Goal: Transaction & Acquisition: Purchase product/service

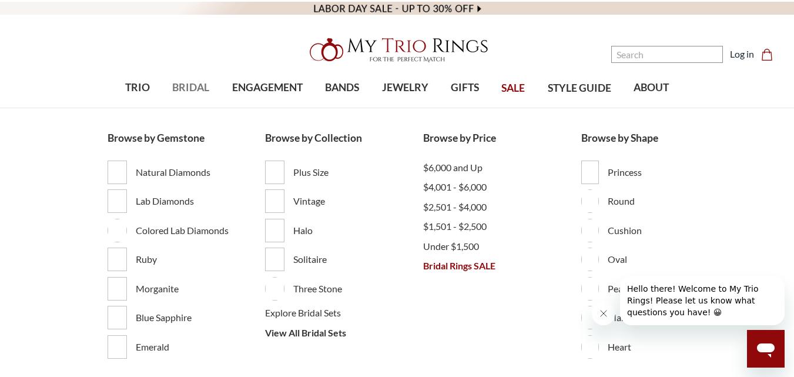
click at [183, 87] on span "BRIDAL" at bounding box center [190, 87] width 37 height 15
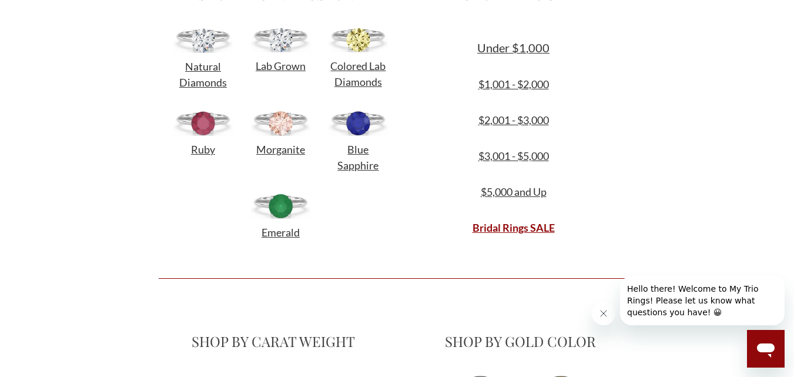
scroll to position [455, 0]
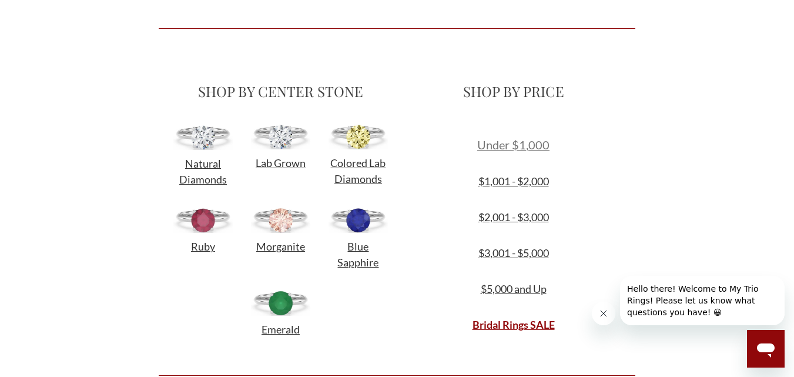
click at [529, 143] on span "Under $1,000" at bounding box center [513, 144] width 72 height 14
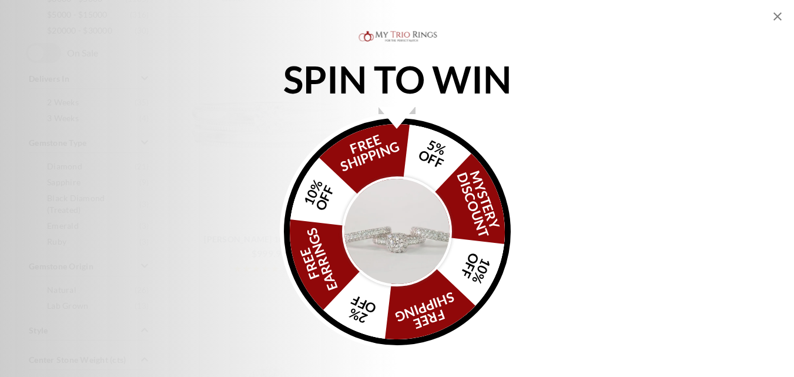
scroll to position [538, 0]
click at [777, 14] on icon "Close popup" at bounding box center [777, 16] width 14 height 14
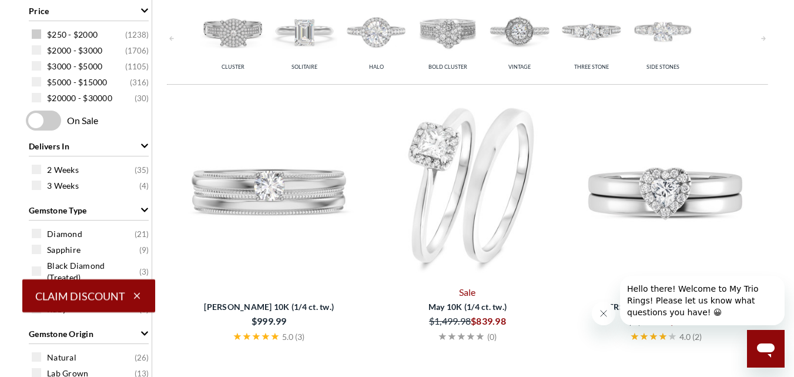
click at [37, 32] on span at bounding box center [36, 33] width 9 height 9
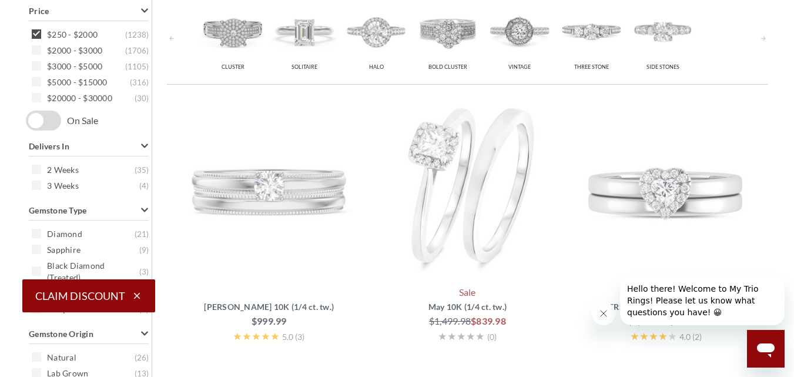
scroll to position [469, 0]
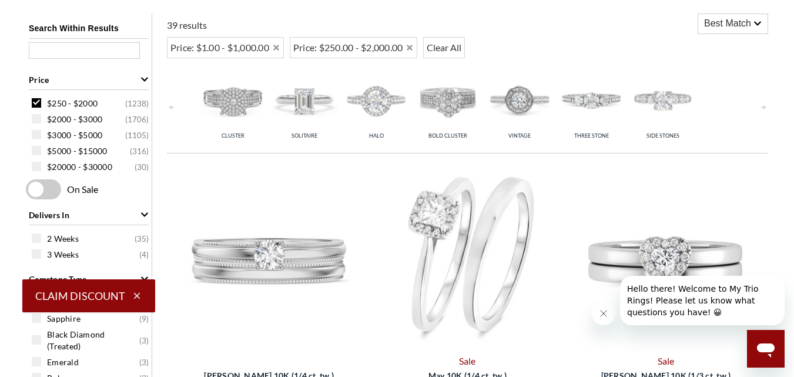
click at [140, 294] on icon "button" at bounding box center [137, 295] width 11 height 11
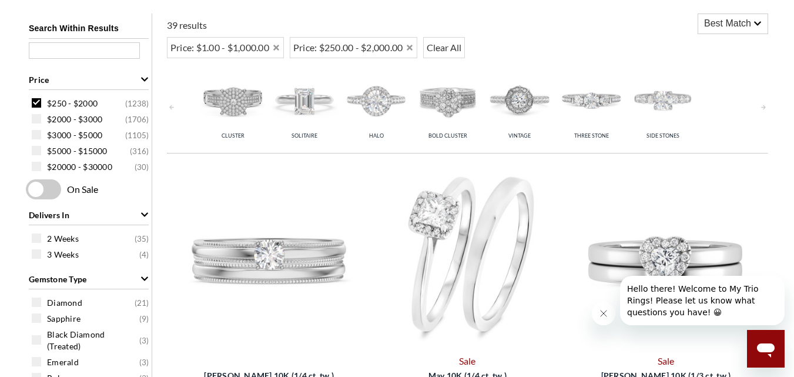
click at [137, 293] on type "Diamond ( 21 ) Sapphire ( 9 ) Black Diamond (Treated) ( 3 ) Emerald ( 3 ) Ruby …" at bounding box center [89, 340] width 126 height 94
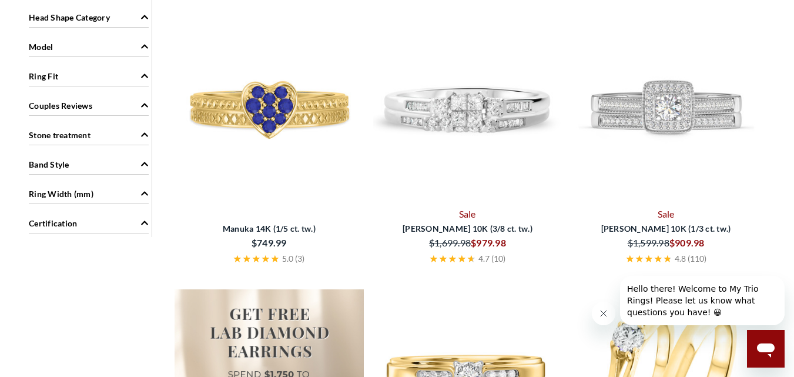
scroll to position [1748, 0]
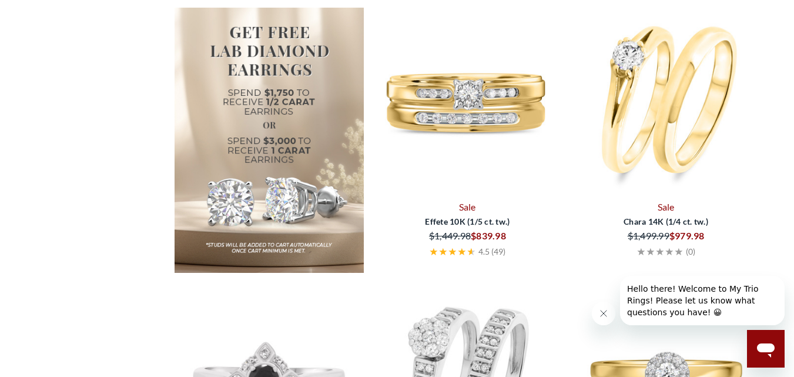
scroll to position [1648, 0]
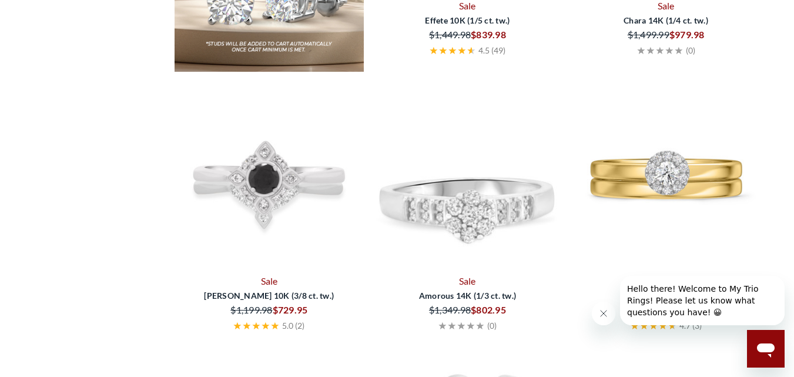
click at [453, 183] on img at bounding box center [467, 175] width 189 height 189
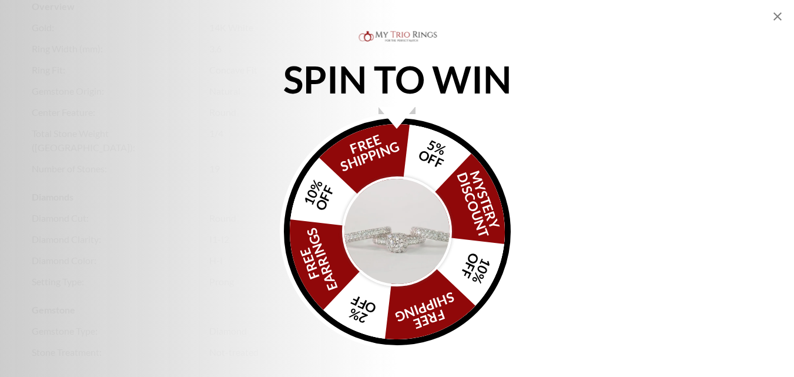
scroll to position [1845, 0]
click at [777, 15] on icon "Close popup" at bounding box center [777, 16] width 14 height 14
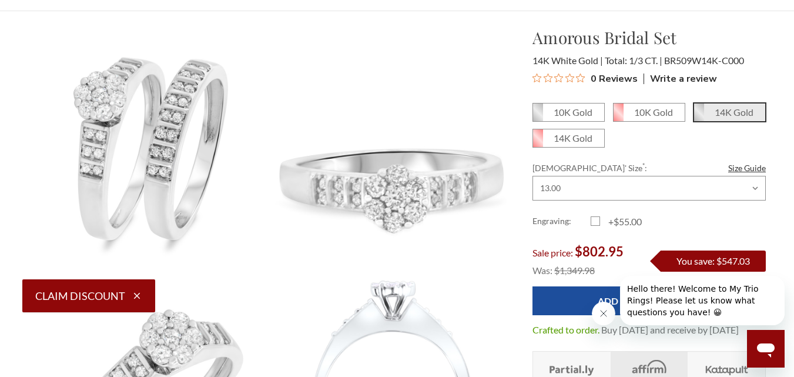
scroll to position [0, 0]
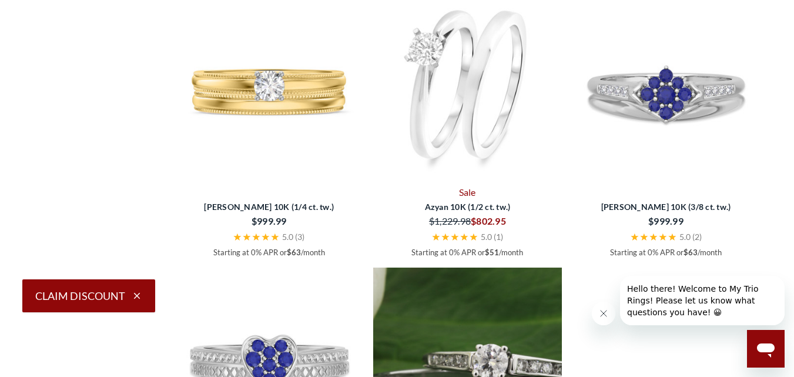
scroll to position [1438, 0]
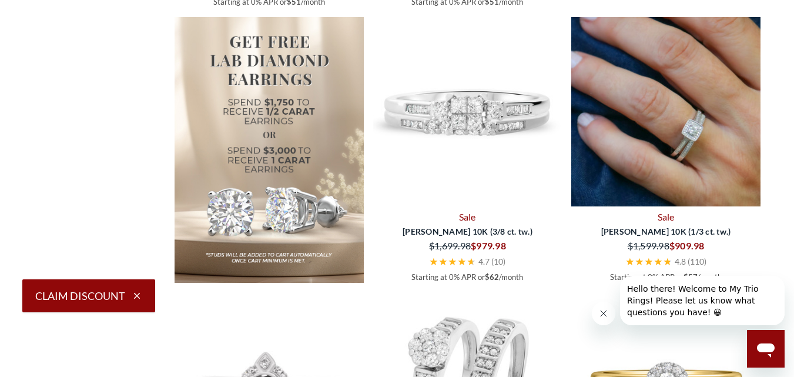
click at [683, 137] on img at bounding box center [665, 111] width 189 height 189
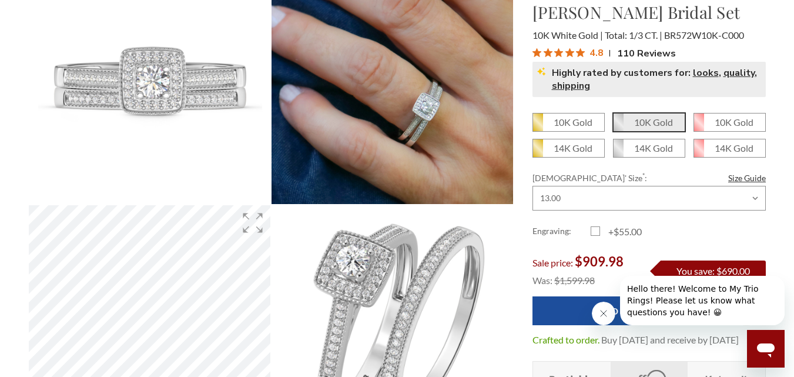
scroll to position [193, 0]
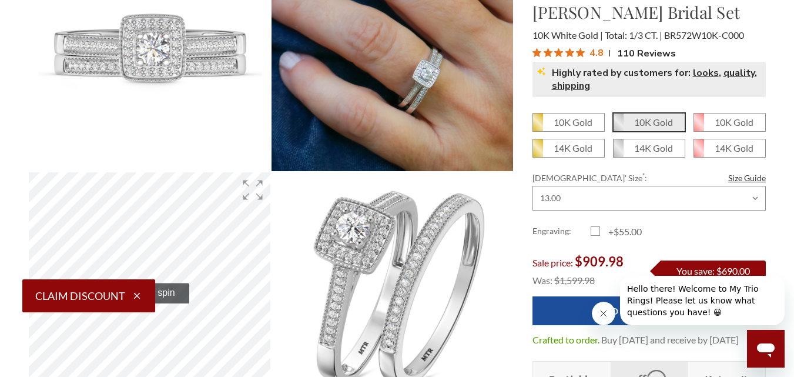
drag, startPoint x: 799, startPoint y: 33, endPoint x: 797, endPoint y: 49, distance: 16.5
click at [612, 197] on select "Choose Size 3.00 3.25 3.50 3.75 4.00 4.25 4.50 4.75 5.00 5.25 5.50 5.75 6.00 6.…" at bounding box center [648, 198] width 233 height 25
click at [532, 186] on select "Choose Size 3.00 3.25 3.50 3.75 4.00 4.25 4.50 4.75 5.00 5.25 5.50 5.75 6.00 6.…" at bounding box center [648, 198] width 233 height 25
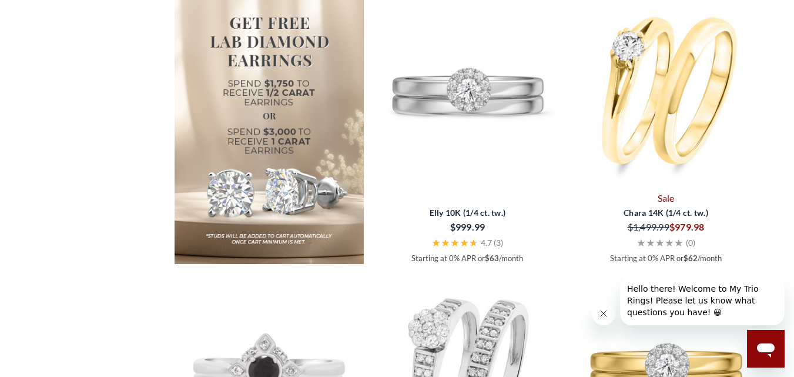
scroll to position [1646, 0]
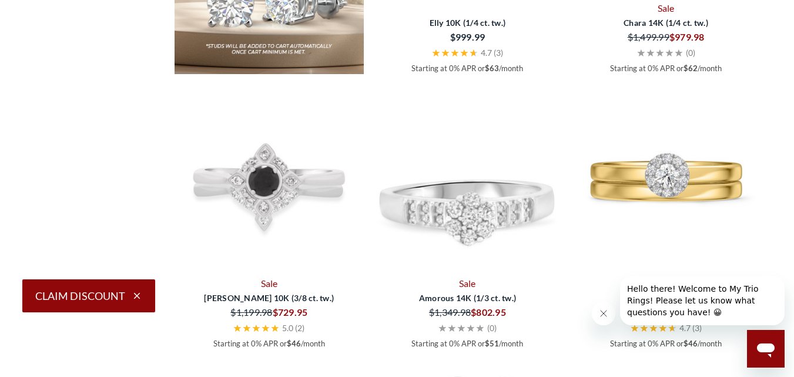
click at [460, 203] on img at bounding box center [467, 177] width 189 height 189
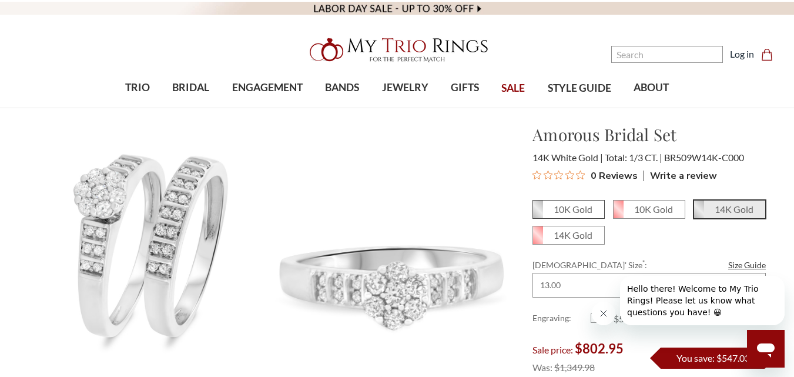
click at [570, 208] on em "10K Gold" at bounding box center [572, 208] width 39 height 11
click at [538, 213] on input "10K Gold" at bounding box center [537, 213] width 1 height 1
radio input "true"
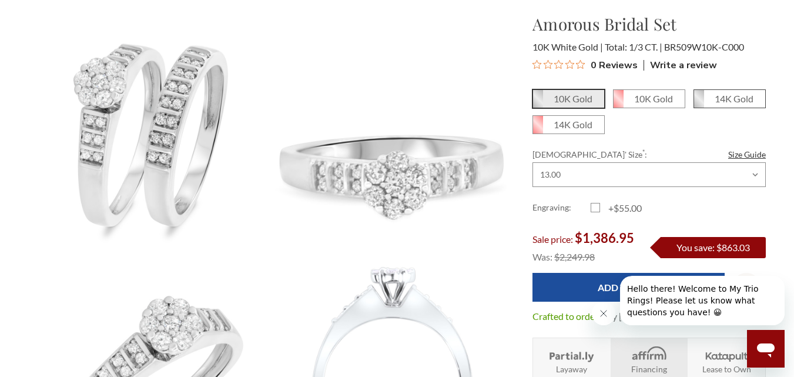
click at [723, 95] on em "14K Gold" at bounding box center [733, 98] width 39 height 11
click at [699, 103] on input "14K Gold" at bounding box center [698, 103] width 1 height 1
radio input "true"
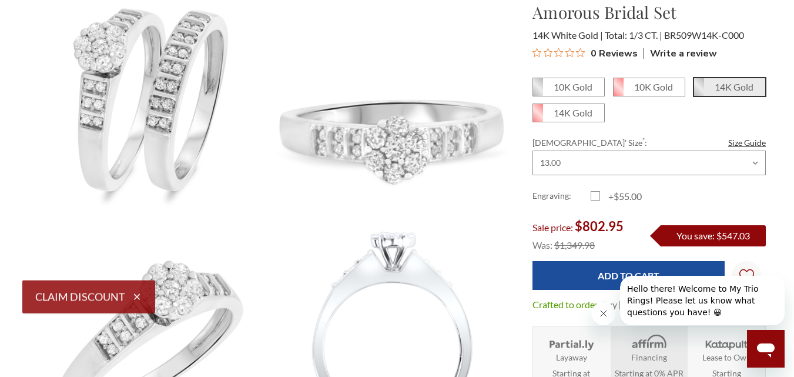
scroll to position [126, 0]
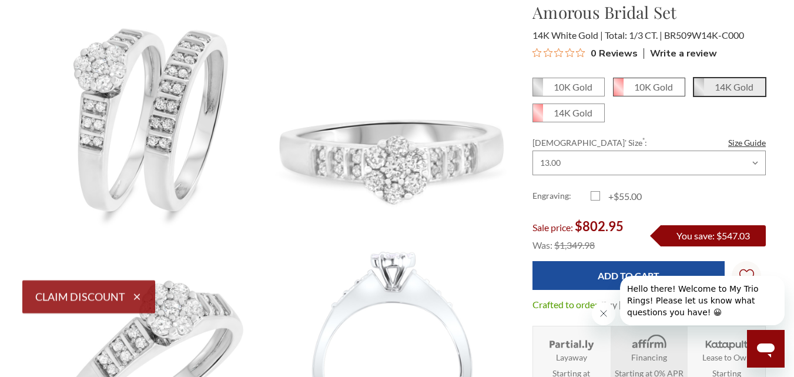
click at [643, 88] on em "10K Gold" at bounding box center [653, 86] width 39 height 11
click at [618, 91] on input "10K Gold" at bounding box center [618, 91] width 1 height 1
radio input "true"
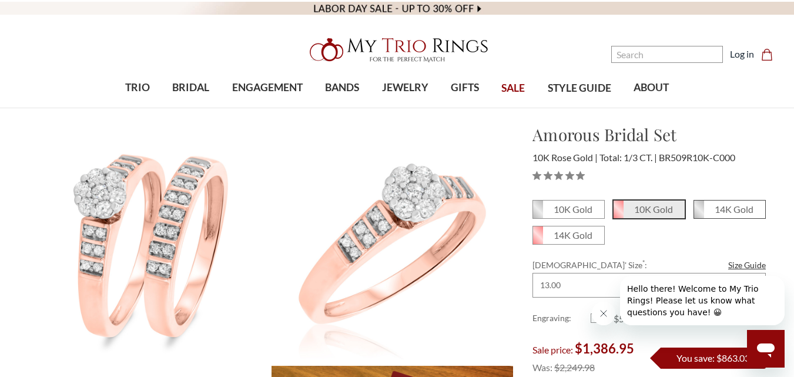
click at [729, 207] on em "14K Gold" at bounding box center [733, 208] width 39 height 11
click at [699, 213] on input "14K Gold" at bounding box center [698, 213] width 1 height 1
radio input "true"
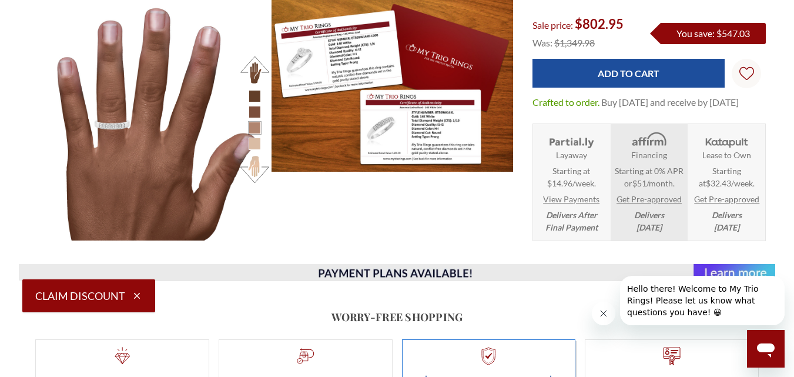
scroll to position [1115, 0]
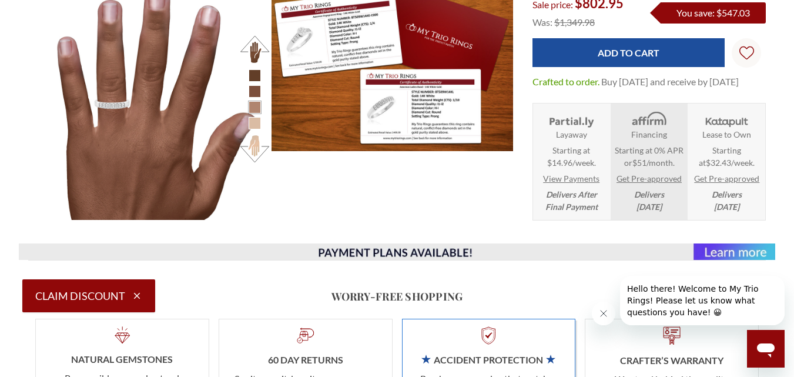
click at [726, 182] on link "Get Pre-approved" at bounding box center [726, 178] width 65 height 12
click at [733, 176] on link "Get Pre-approved" at bounding box center [726, 178] width 65 height 12
click at [561, 181] on link "View Payments" at bounding box center [571, 178] width 56 height 12
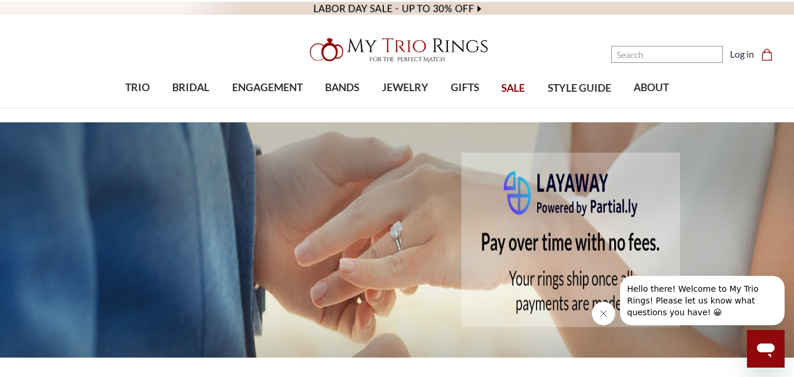
scroll to position [216, 0]
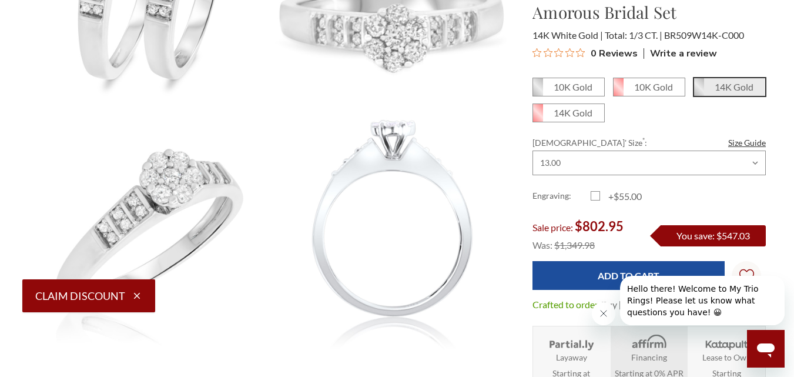
scroll to position [250, 0]
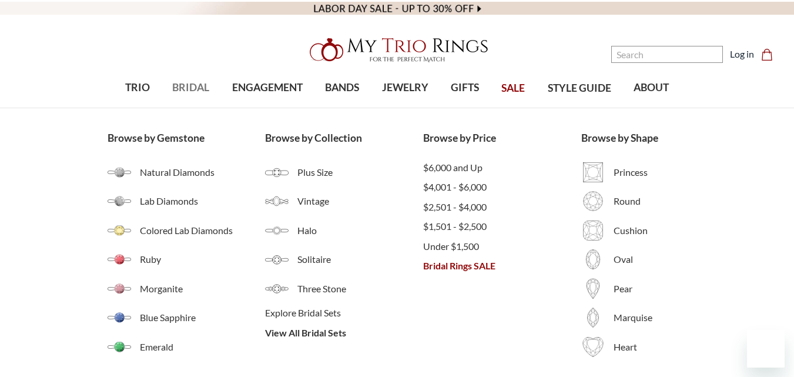
drag, startPoint x: 0, startPoint y: 0, endPoint x: 180, endPoint y: 86, distance: 199.7
click at [180, 86] on span "BRIDAL" at bounding box center [190, 87] width 37 height 15
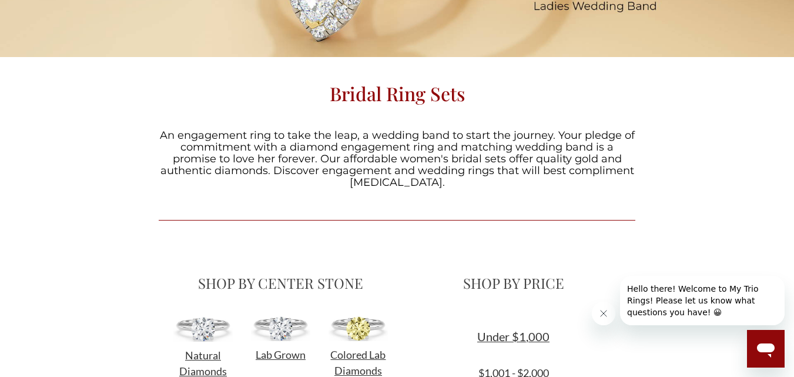
scroll to position [447, 0]
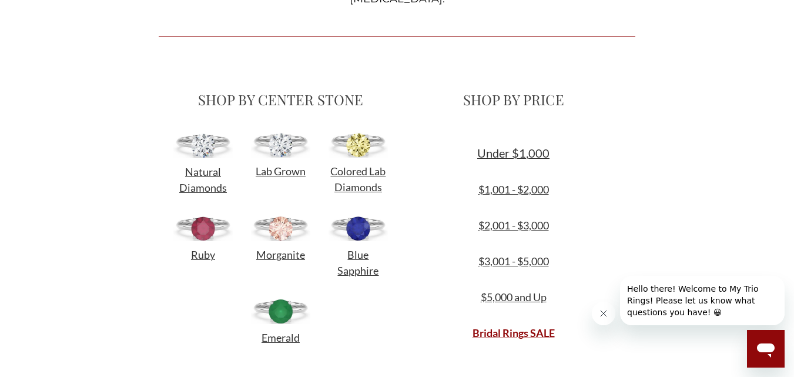
click at [521, 152] on span "Under $1,000" at bounding box center [513, 153] width 72 height 14
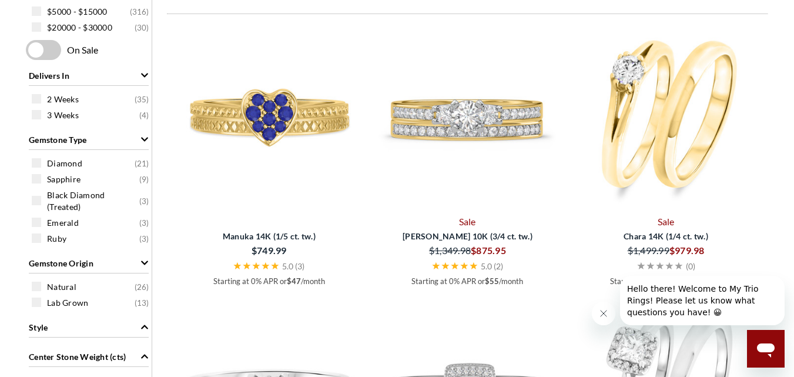
drag, startPoint x: 798, startPoint y: 34, endPoint x: 799, endPoint y: 108, distance: 73.5
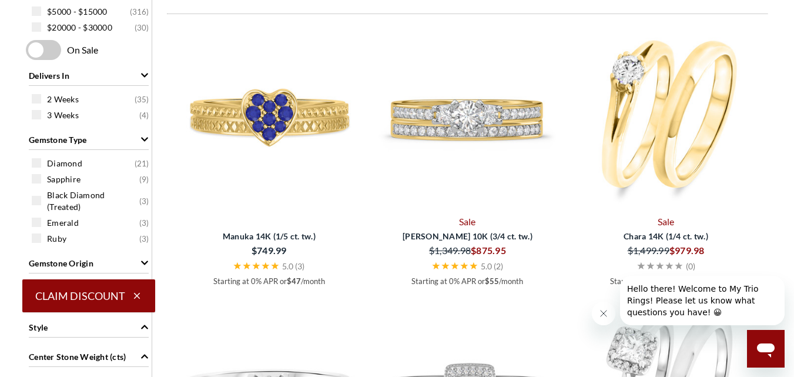
click at [472, 120] on img at bounding box center [467, 116] width 189 height 189
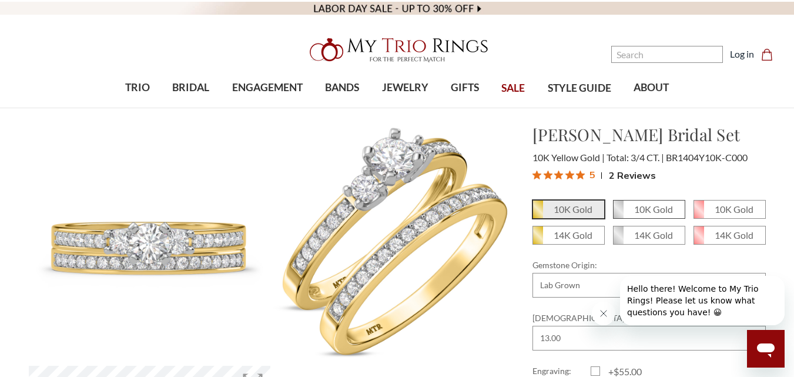
click at [652, 209] on em "10K Gold" at bounding box center [653, 208] width 39 height 11
click at [618, 213] on input "10K Gold" at bounding box center [618, 213] width 1 height 1
radio input "true"
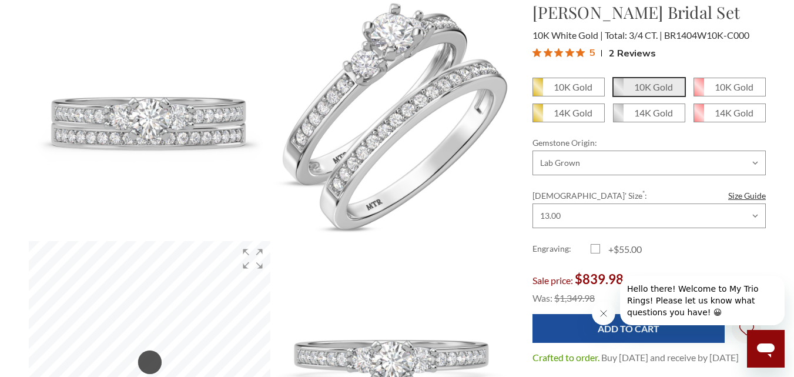
scroll to position [51, 0]
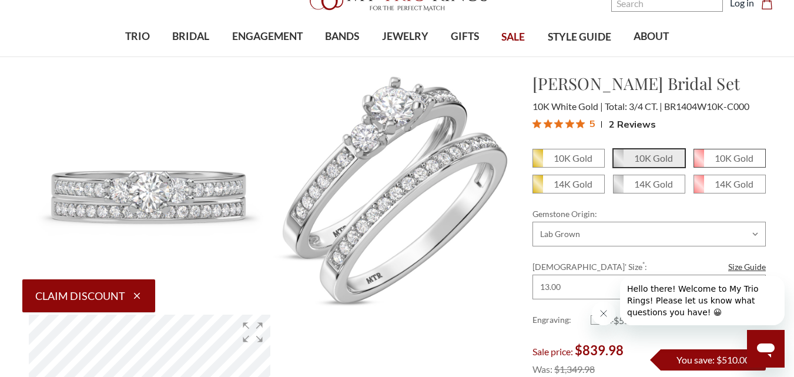
click at [729, 159] on em "10K Gold" at bounding box center [733, 157] width 39 height 11
click at [699, 162] on input "10K Gold" at bounding box center [698, 162] width 1 height 1
radio input "true"
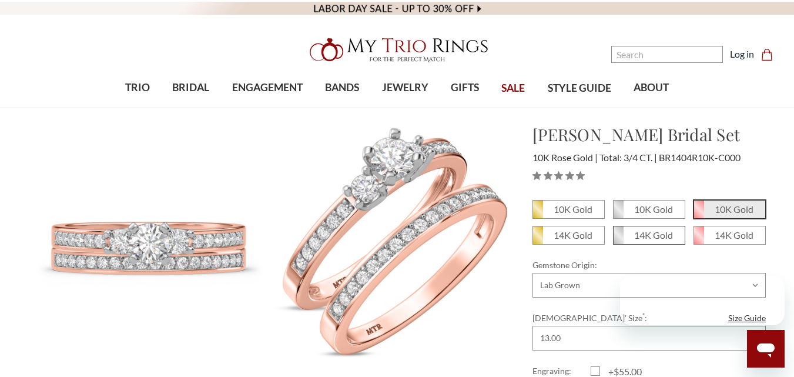
click at [642, 234] on em "14K Gold" at bounding box center [653, 234] width 39 height 11
click at [618, 239] on input "14K Gold" at bounding box center [618, 239] width 1 height 1
radio input "true"
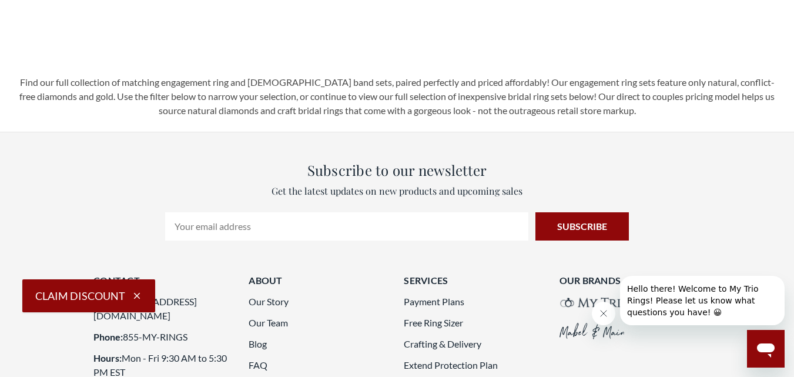
scroll to position [3115, 0]
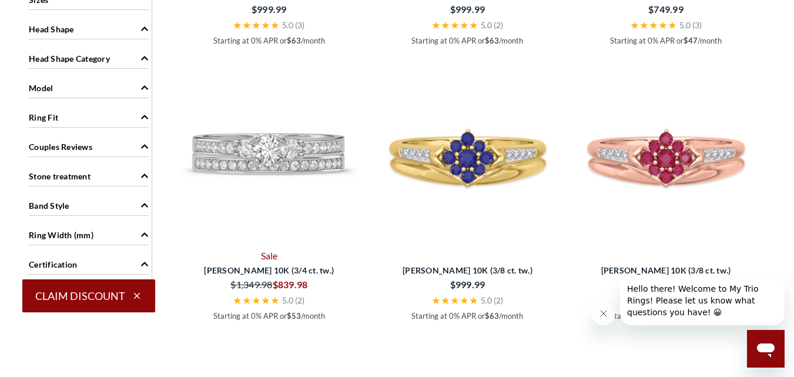
scroll to position [1167, 0]
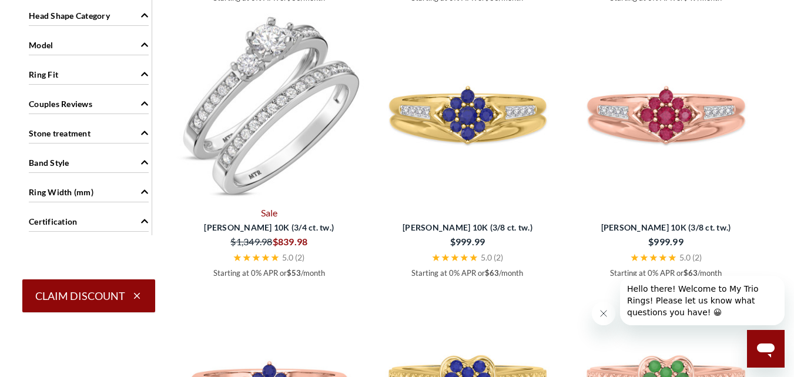
click at [278, 117] on img at bounding box center [269, 107] width 189 height 189
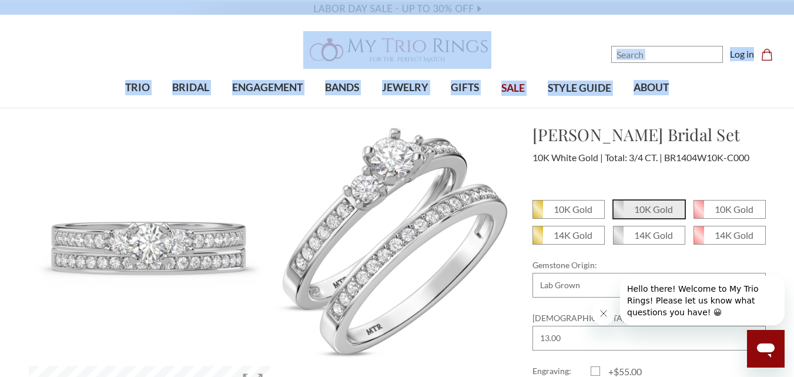
drag, startPoint x: 793, startPoint y: 34, endPoint x: 796, endPoint y: 45, distance: 11.4
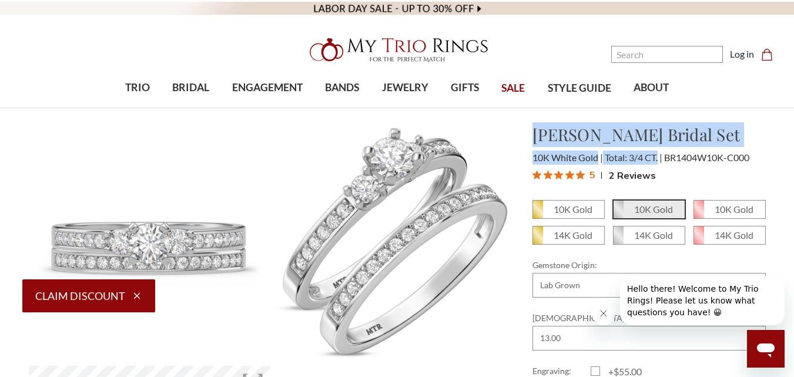
drag, startPoint x: 537, startPoint y: 134, endPoint x: 659, endPoint y: 151, distance: 123.4
click at [659, 151] on div "Marline Bridal Set $839.98 10K White Gold Total: 3/4 CT. BR1404W10K-C000 5" at bounding box center [648, 153] width 233 height 63
copy div "Marline Bridal Set $839.98 10K White Gold Total: 3/4 CT."
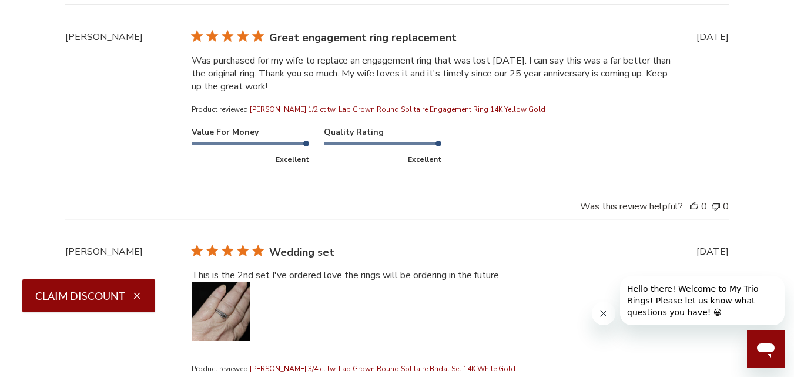
scroll to position [3787, 0]
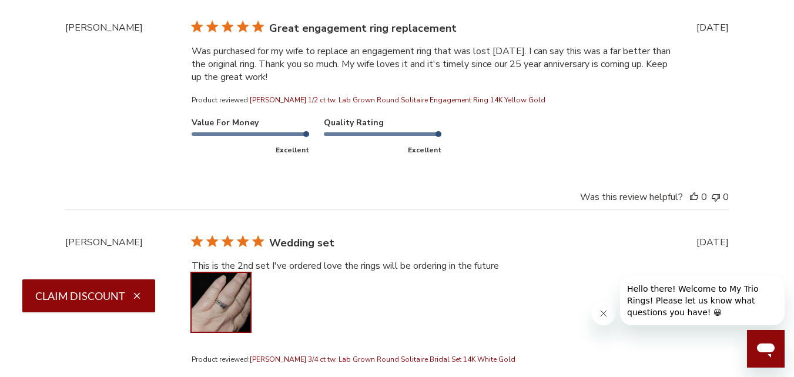
click at [232, 280] on button "Image of review by Vicki C. on February 05, 24 number 1" at bounding box center [221, 302] width 59 height 59
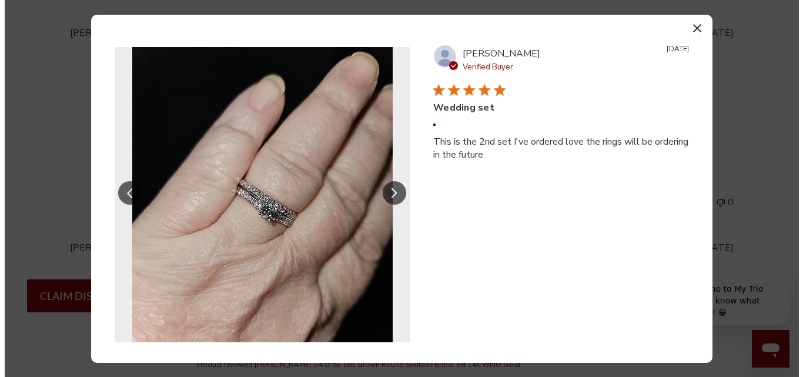
scroll to position [479, 737]
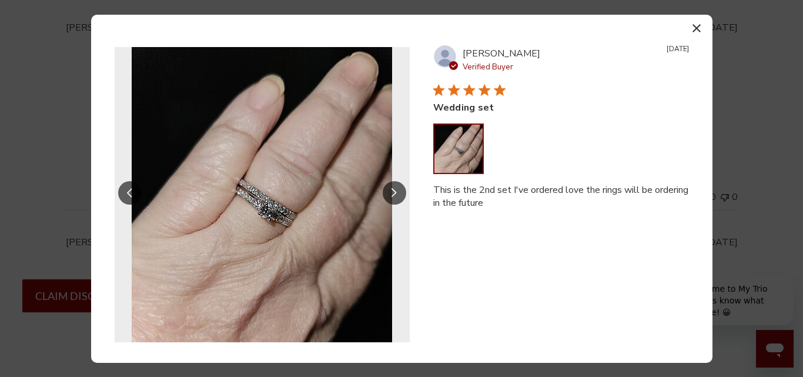
click at [698, 31] on icon "button" at bounding box center [696, 28] width 8 height 8
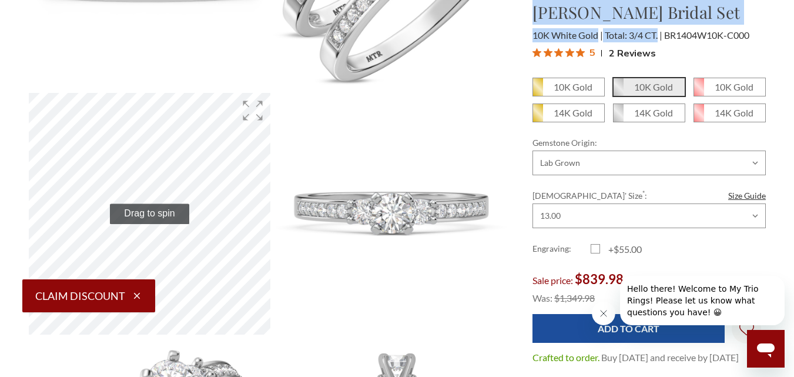
scroll to position [0, 0]
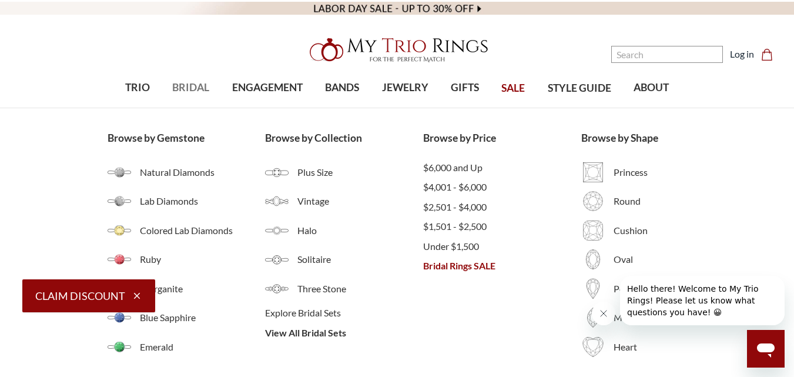
click at [193, 86] on span "BRIDAL" at bounding box center [190, 87] width 37 height 15
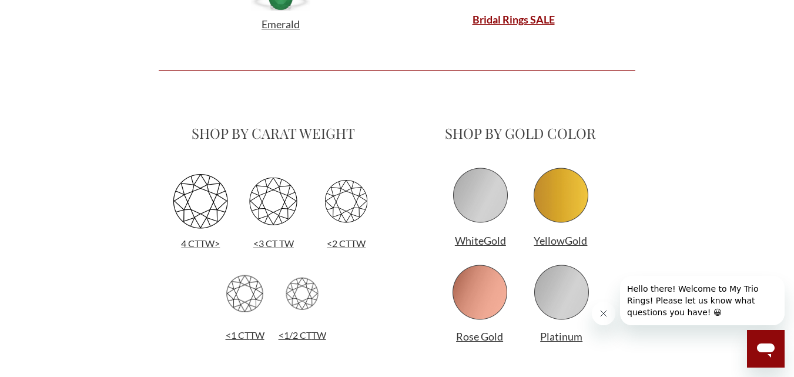
scroll to position [703, 0]
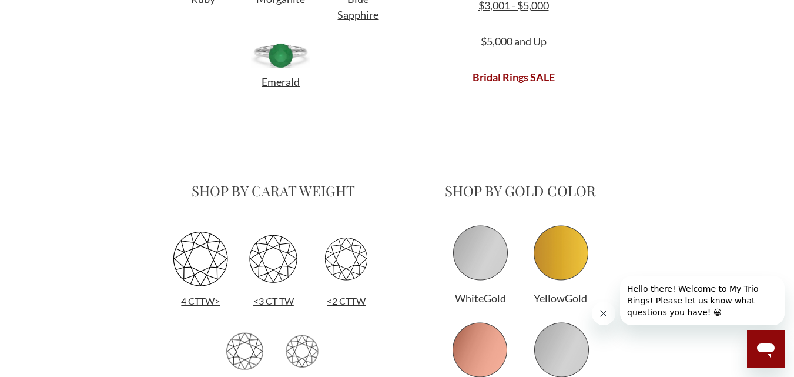
drag, startPoint x: 800, startPoint y: 31, endPoint x: 789, endPoint y: 9, distance: 24.2
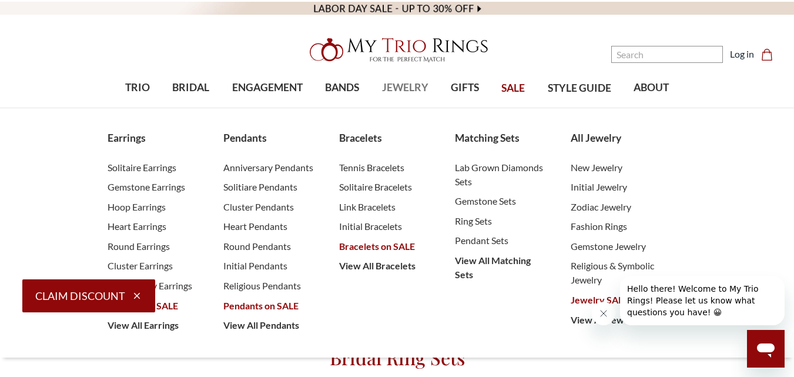
scroll to position [220, 467]
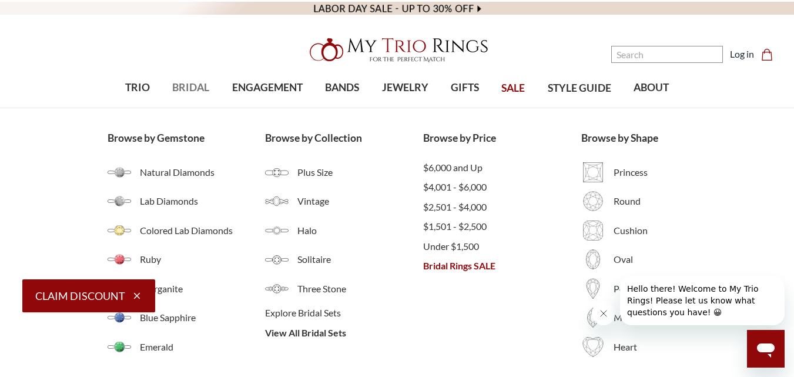
click at [188, 84] on span "BRIDAL" at bounding box center [190, 87] width 37 height 15
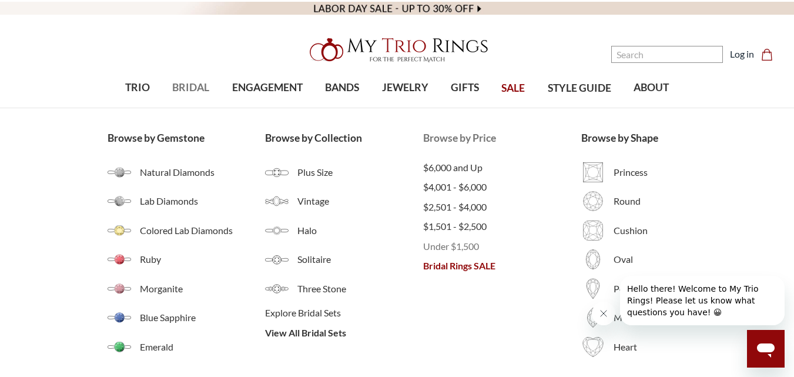
click at [468, 246] on span "Under $1,500" at bounding box center [502, 246] width 158 height 14
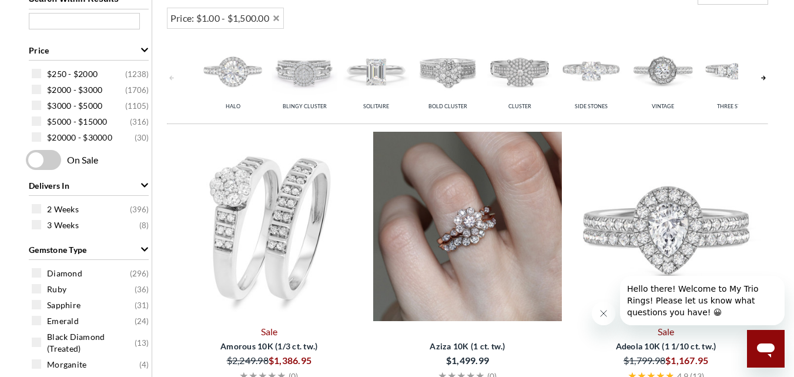
drag, startPoint x: 800, startPoint y: 60, endPoint x: 799, endPoint y: 170, distance: 110.5
click at [42, 73] on div "$250 - $2000 ( 1238 )" at bounding box center [92, 73] width 120 height 13
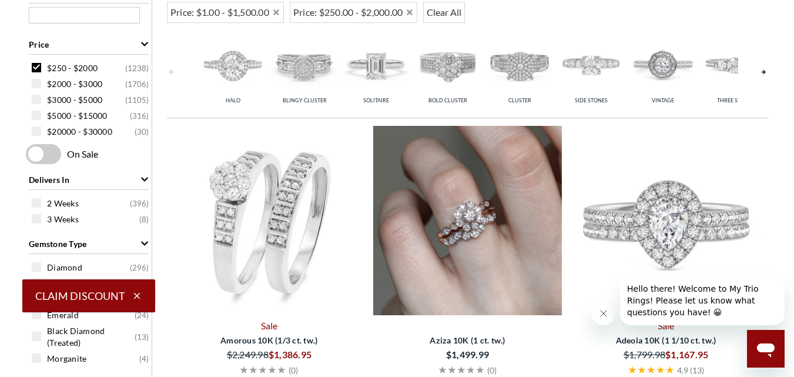
scroll to position [469, 0]
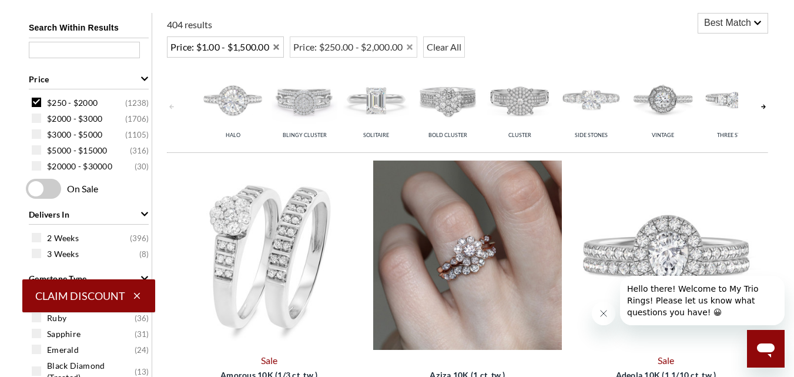
click at [277, 48] on icon "Remove Price: $1.00 - $1,500.00" at bounding box center [276, 47] width 8 height 8
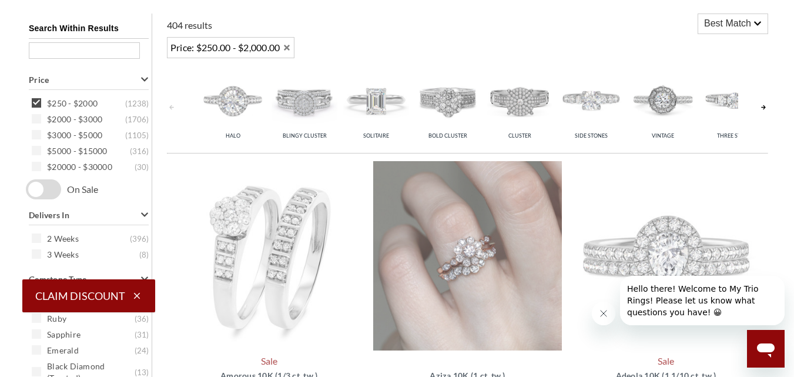
click at [245, 50] on span "Price: $250.00 - $2,000.00" at bounding box center [225, 48] width 110 height 14
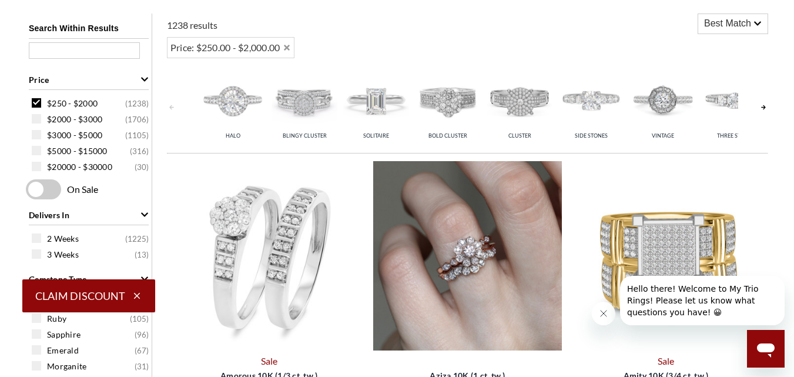
click at [38, 102] on span at bounding box center [36, 102] width 9 height 9
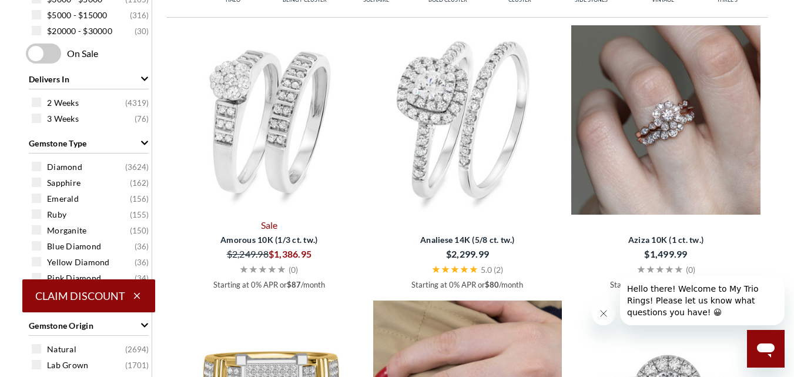
scroll to position [116, 0]
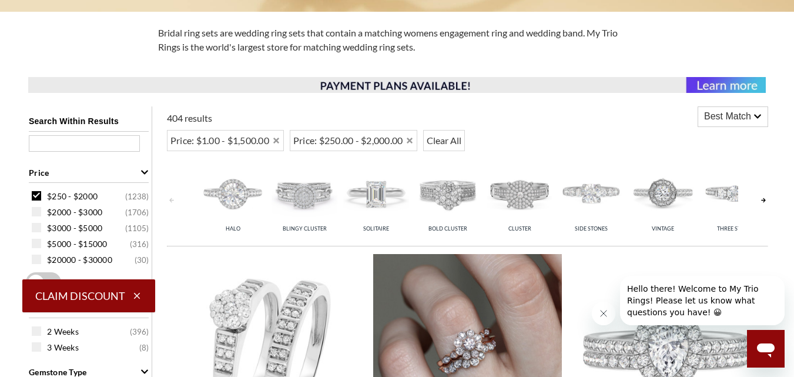
scroll to position [354, 0]
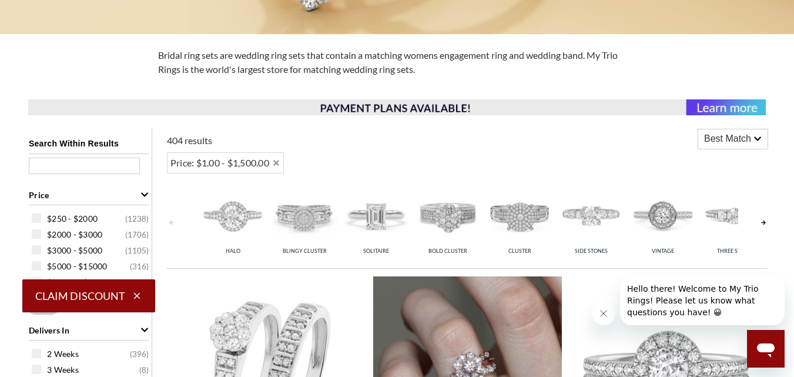
scroll to position [498, 0]
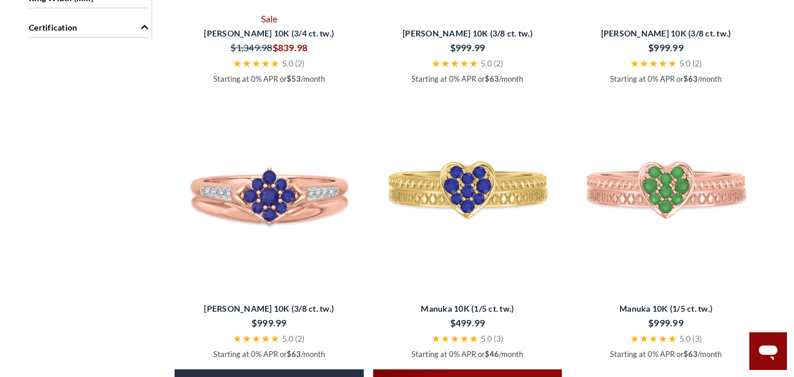
scroll to position [1447, 0]
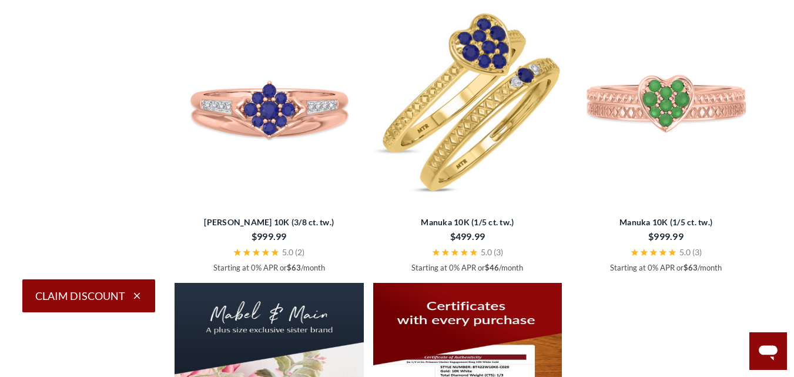
click at [482, 109] on img at bounding box center [467, 102] width 189 height 189
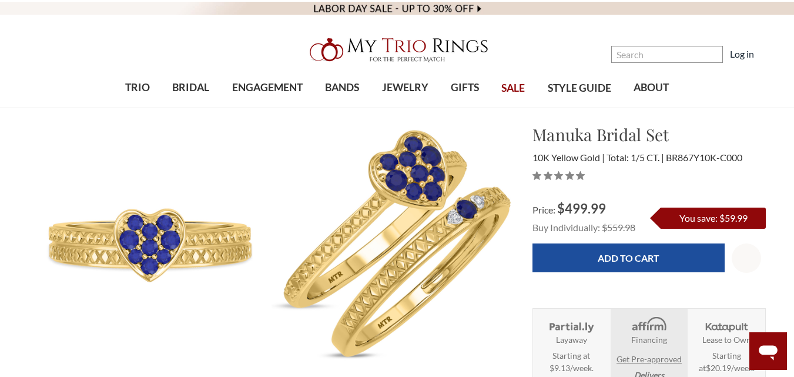
select select "18454906"
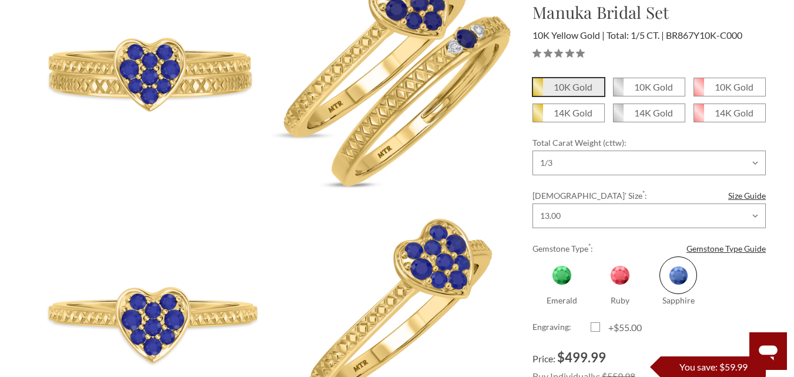
scroll to position [136, 0]
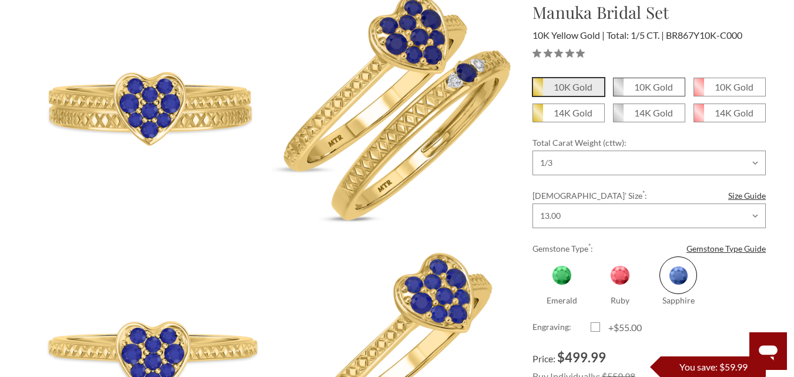
click at [662, 85] on em "10K Gold" at bounding box center [653, 86] width 39 height 11
click at [618, 91] on input "10K Gold" at bounding box center [618, 91] width 1 height 1
radio input "true"
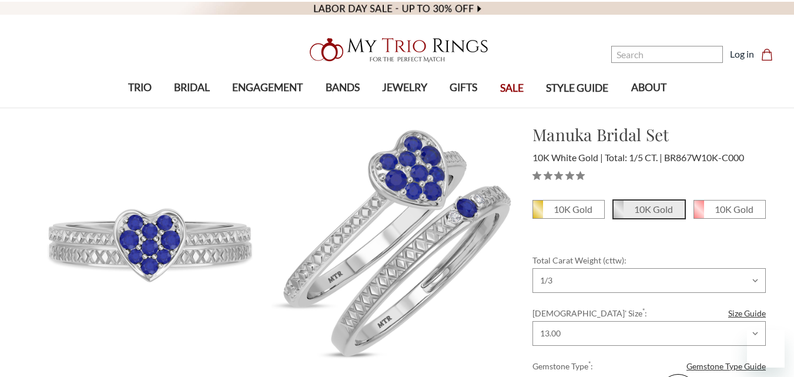
select select "18363800"
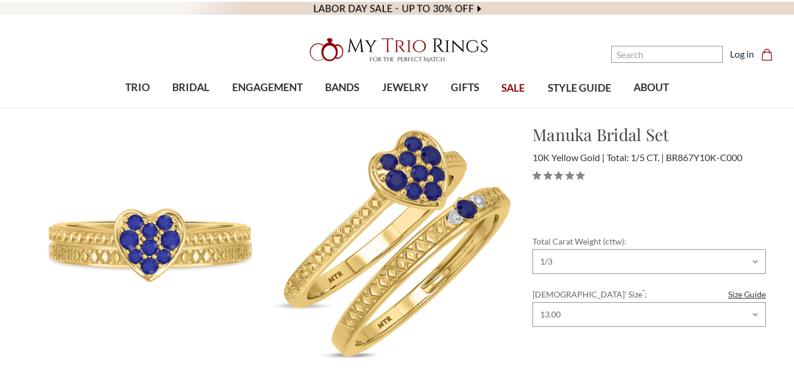
select select "18454906"
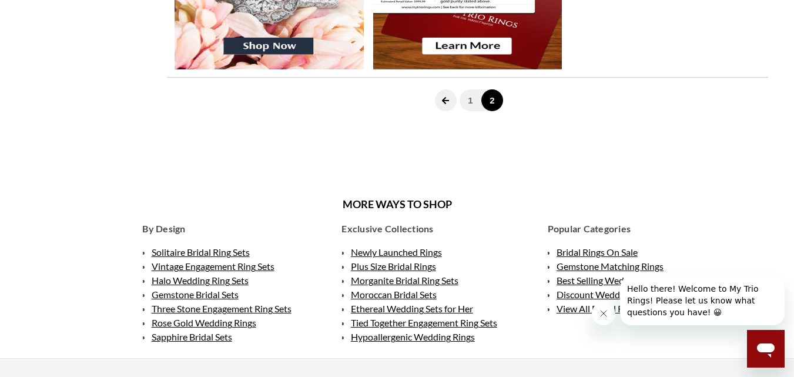
scroll to position [1609, 0]
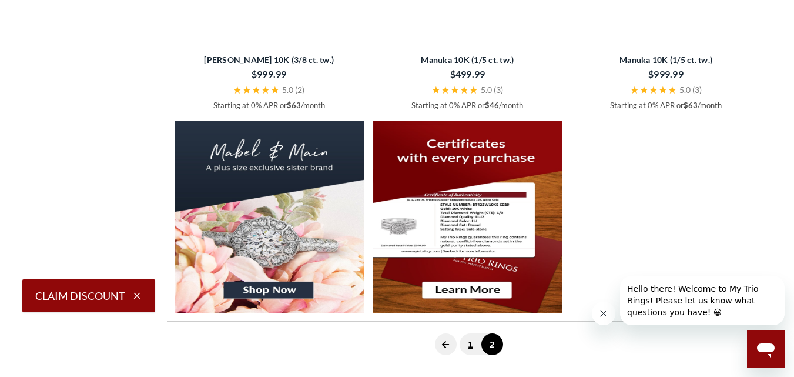
click at [469, 344] on link "1" at bounding box center [470, 344] width 22 height 22
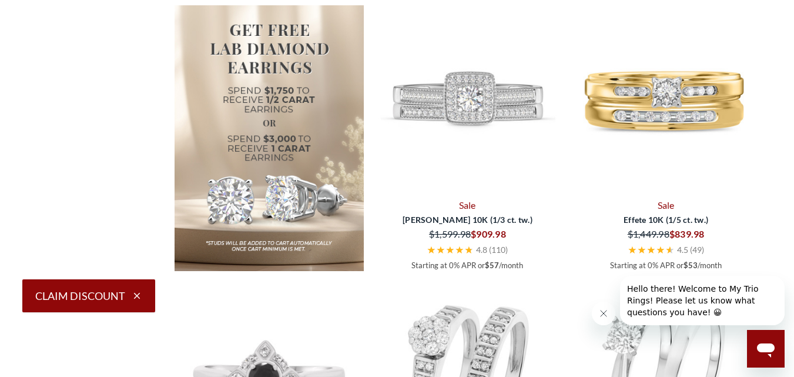
scroll to position [1443, 0]
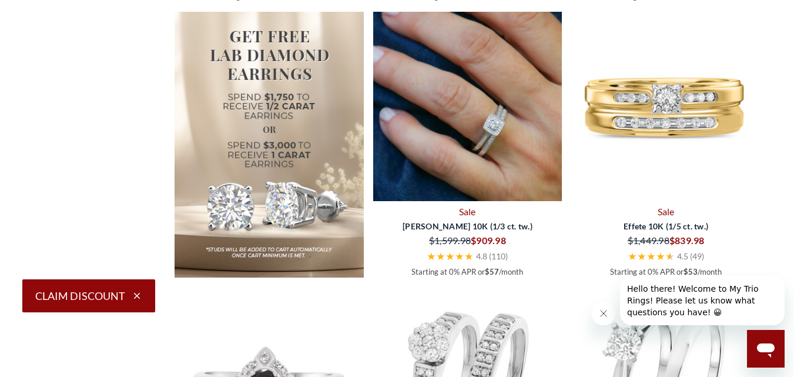
click at [489, 125] on img at bounding box center [467, 106] width 189 height 189
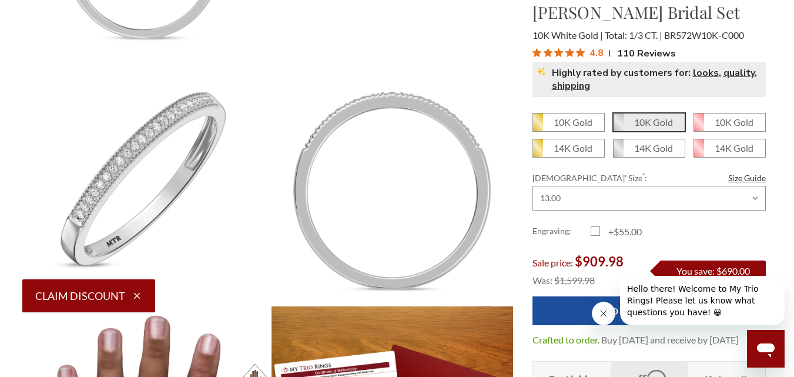
scroll to position [885, 0]
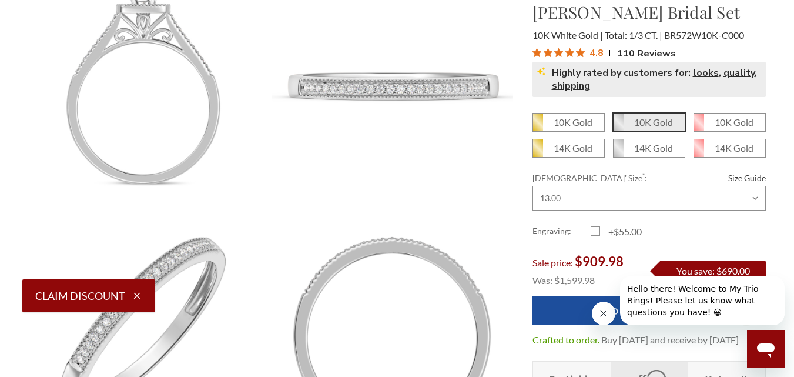
click at [642, 51] on span "110 Reviews" at bounding box center [646, 53] width 59 height 18
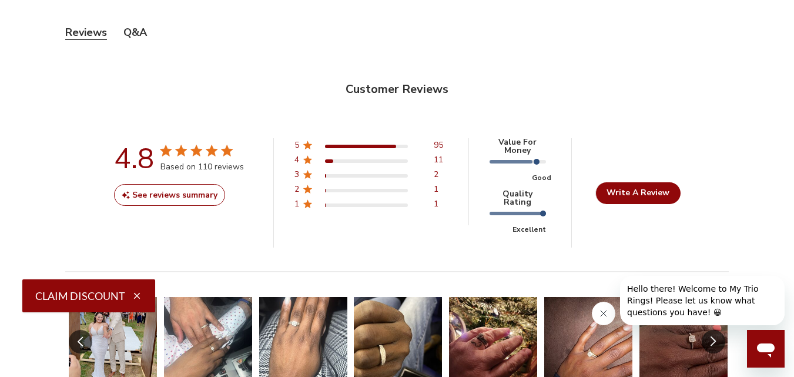
scroll to position [3712, 0]
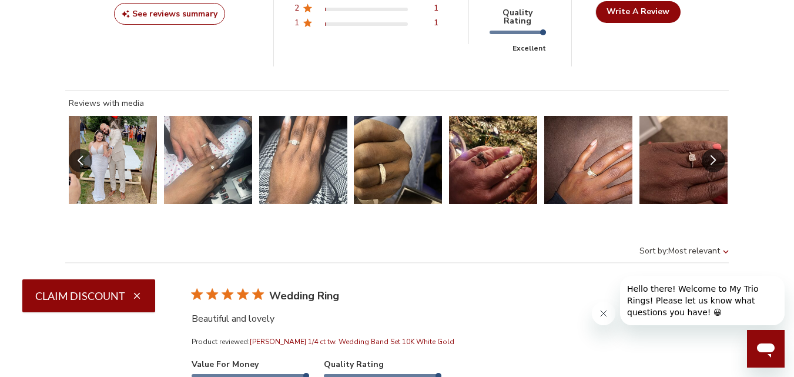
click at [210, 136] on button "Slide 2 of 25.\a Image of customer." at bounding box center [208, 160] width 88 height 88
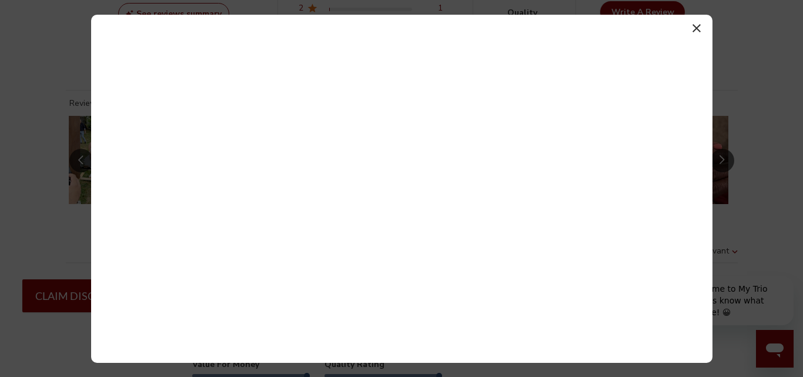
scroll to position [479, 737]
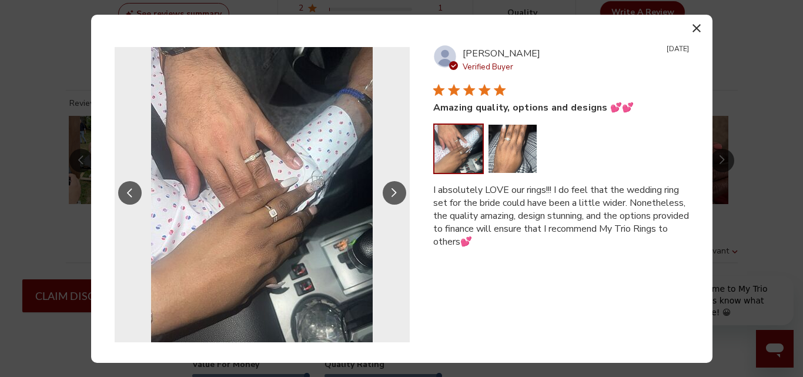
click at [390, 196] on button "Slide Controls" at bounding box center [395, 193] width 24 height 24
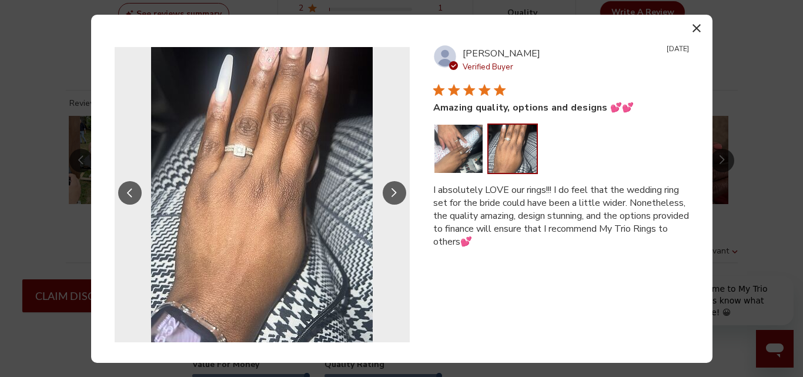
click at [390, 196] on button "Slide Controls" at bounding box center [395, 193] width 24 height 24
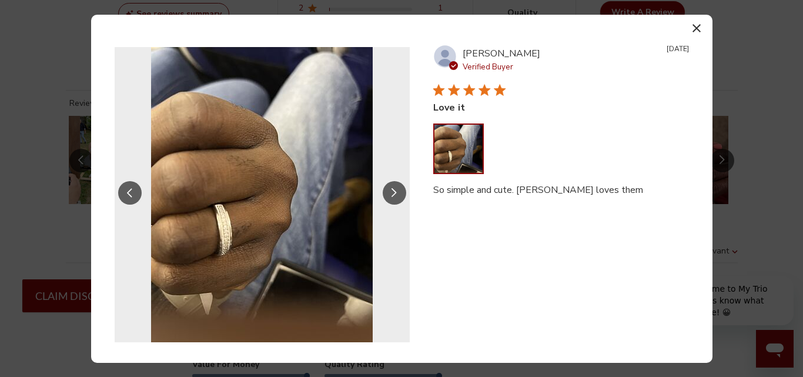
click at [122, 190] on button "Slide Controls" at bounding box center [130, 193] width 24 height 24
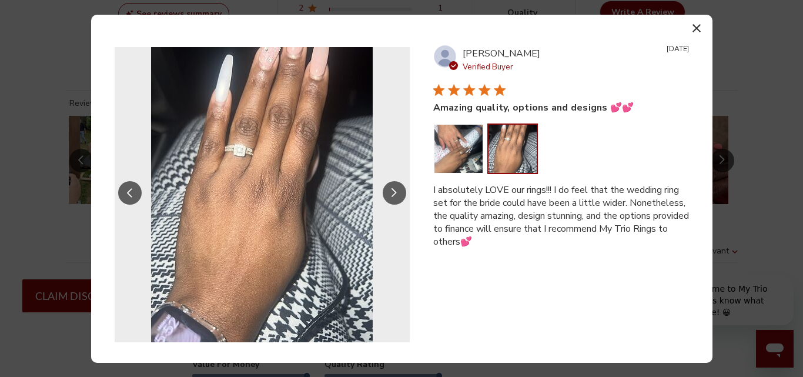
click at [392, 188] on icon "Slide Controls" at bounding box center [393, 192] width 5 height 9
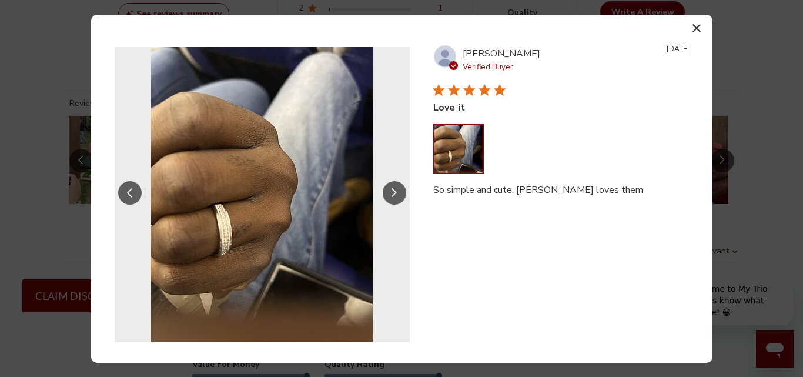
click at [392, 188] on icon "Slide Controls" at bounding box center [393, 192] width 5 height 9
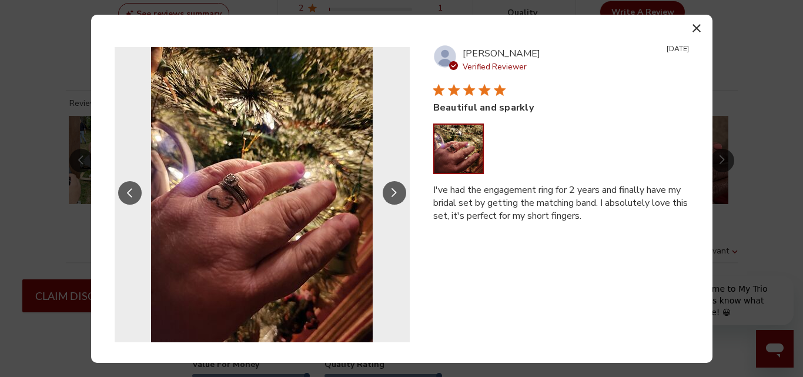
click at [392, 188] on icon "Slide Controls" at bounding box center [393, 192] width 5 height 9
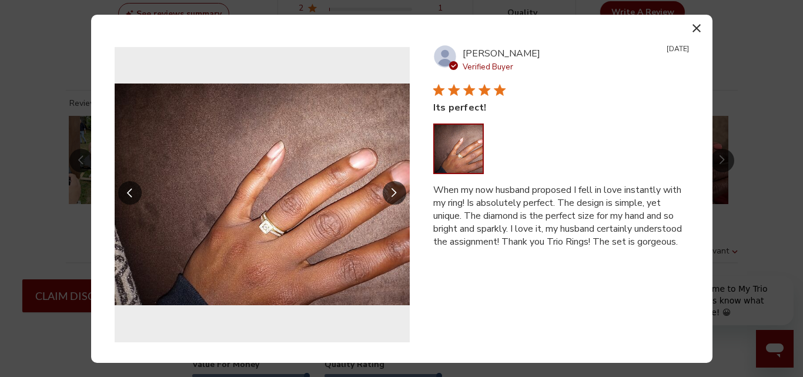
click at [700, 28] on button "button" at bounding box center [696, 28] width 17 height 17
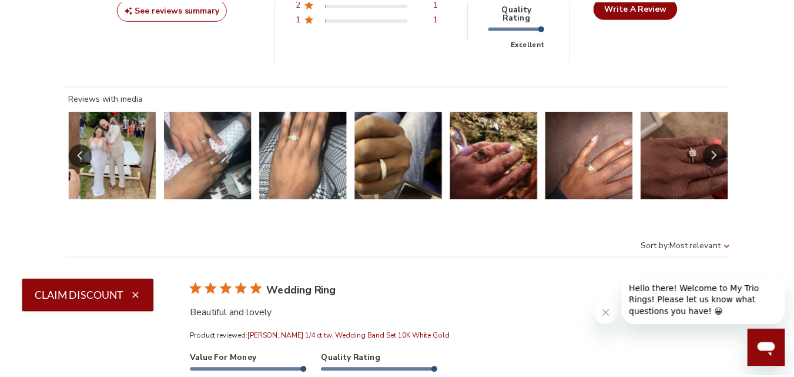
scroll to position [474, 729]
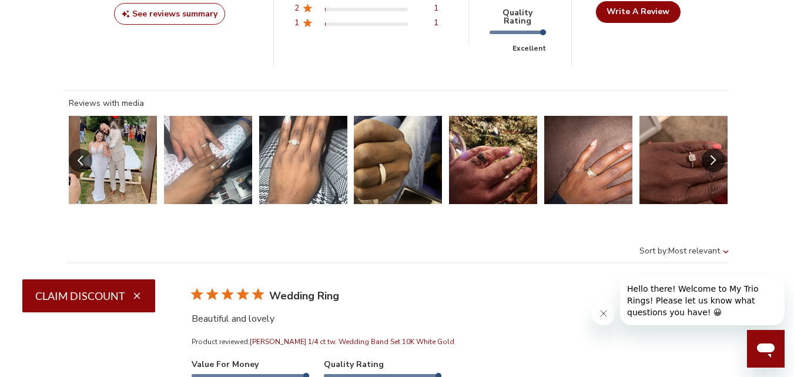
click at [687, 148] on button "Slide 7 of 25.\a Image of customer." at bounding box center [683, 160] width 88 height 88
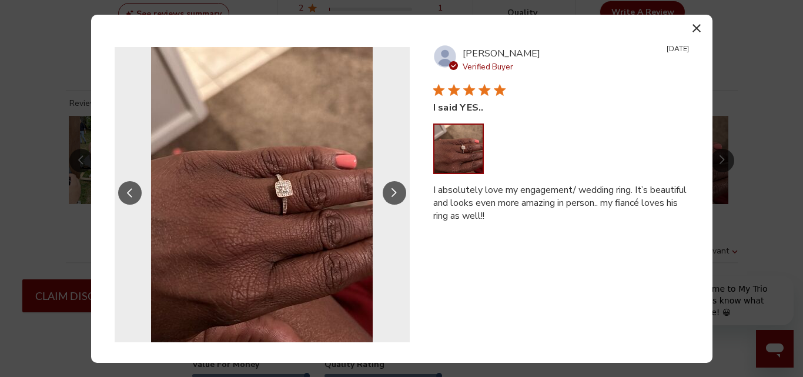
scroll to position [479, 737]
click at [696, 23] on button "button" at bounding box center [696, 28] width 17 height 17
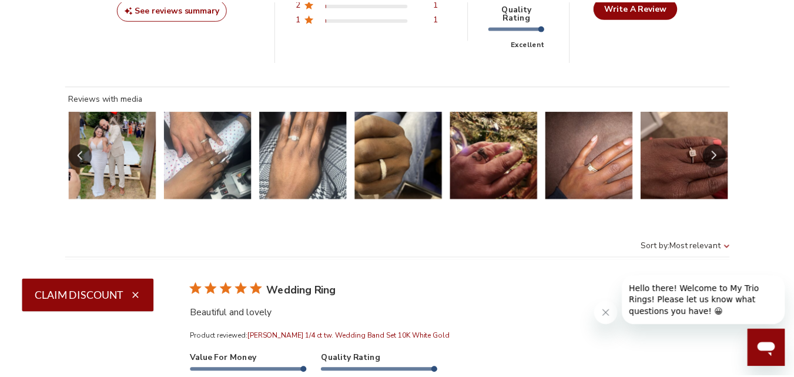
scroll to position [474, 729]
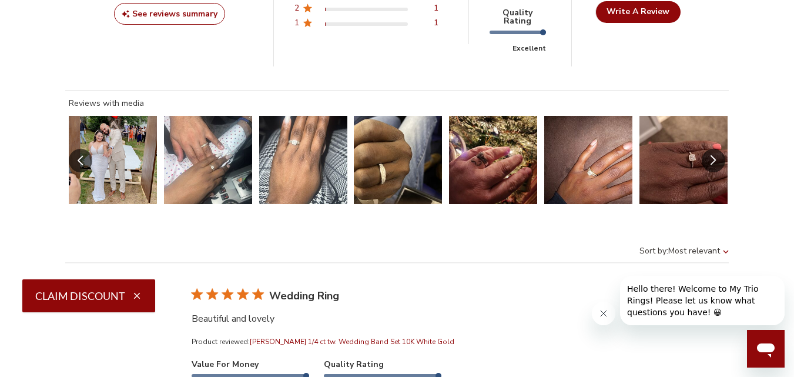
click at [713, 155] on icon "Slide Controls" at bounding box center [712, 159] width 5 height 9
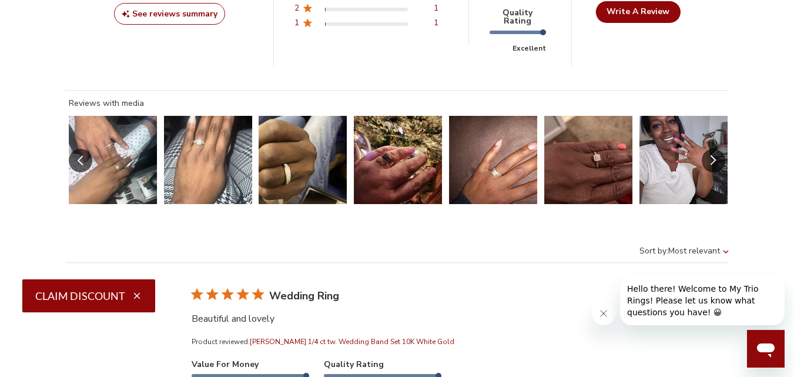
click at [699, 132] on button "Slide 8 of 25.\a Image of customer." at bounding box center [683, 160] width 88 height 88
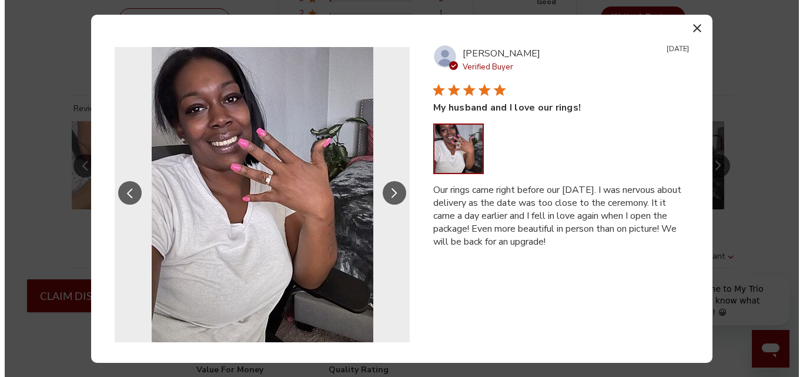
scroll to position [479, 737]
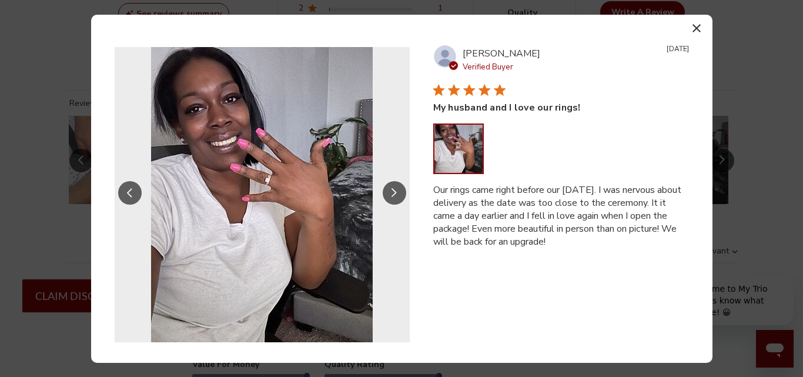
click at [391, 192] on icon "Slide Controls" at bounding box center [394, 193] width 6 height 10
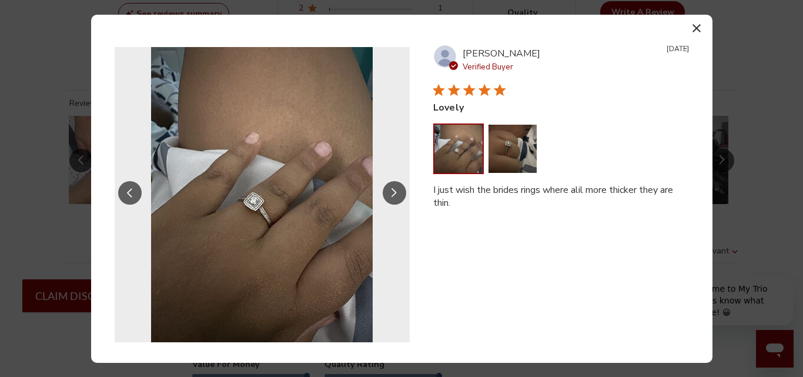
click at [391, 192] on icon "Slide Controls" at bounding box center [394, 193] width 6 height 10
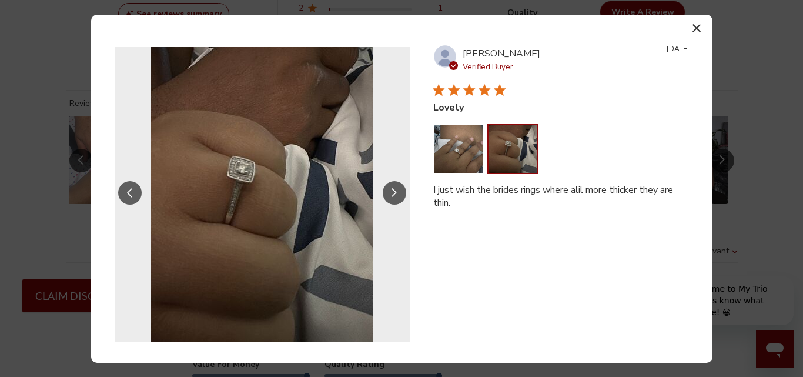
click at [391, 192] on icon "Slide Controls" at bounding box center [394, 193] width 6 height 10
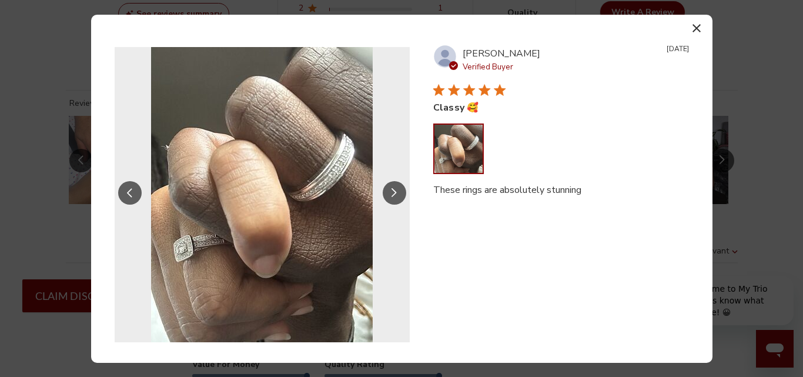
click at [391, 192] on icon "Slide Controls" at bounding box center [394, 193] width 6 height 10
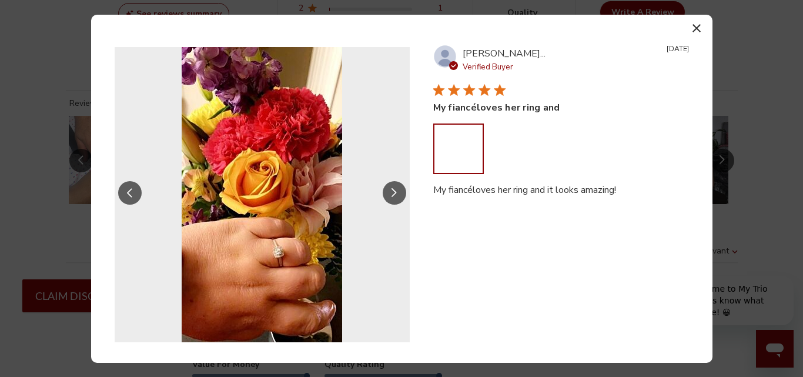
click at [391, 192] on icon "Slide Controls" at bounding box center [394, 193] width 6 height 10
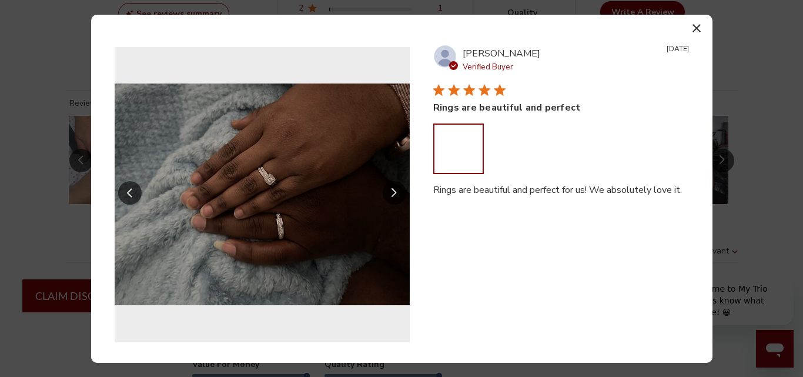
click at [391, 192] on icon "Slide Controls" at bounding box center [394, 193] width 6 height 10
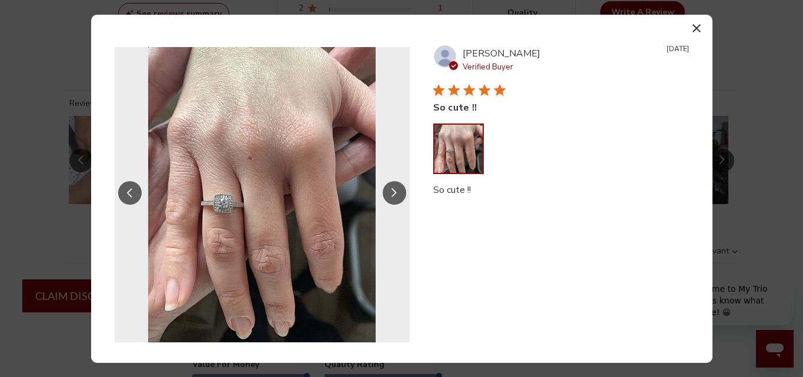
click at [391, 192] on icon "Slide Controls" at bounding box center [394, 193] width 6 height 10
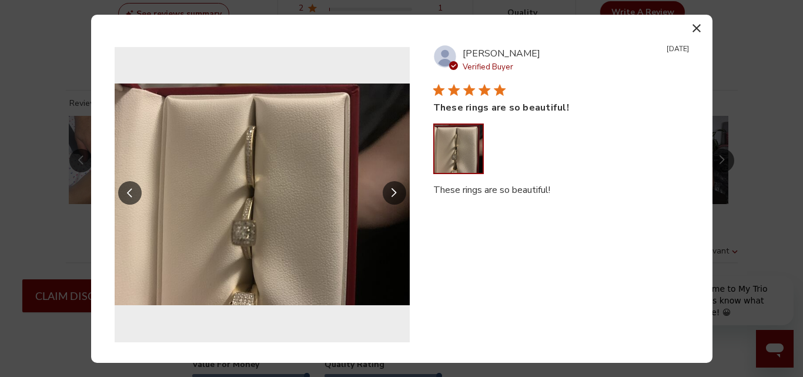
click at [693, 28] on icon "button" at bounding box center [696, 28] width 8 height 8
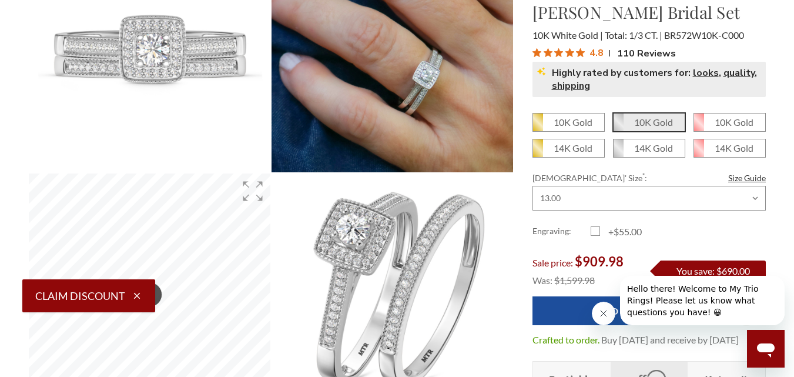
scroll to position [0, 0]
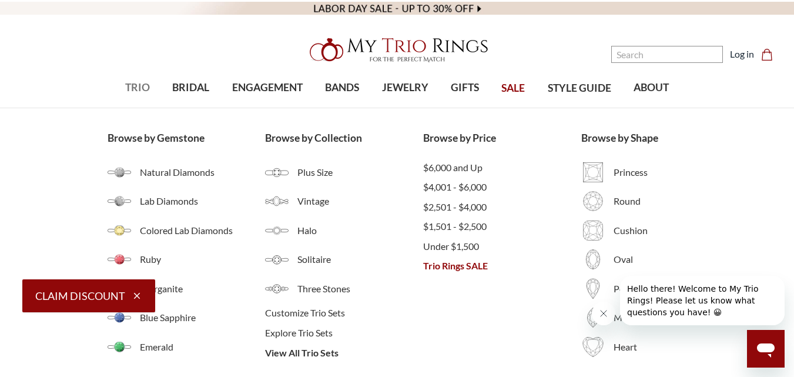
click at [141, 88] on span "TRIO" at bounding box center [137, 87] width 25 height 15
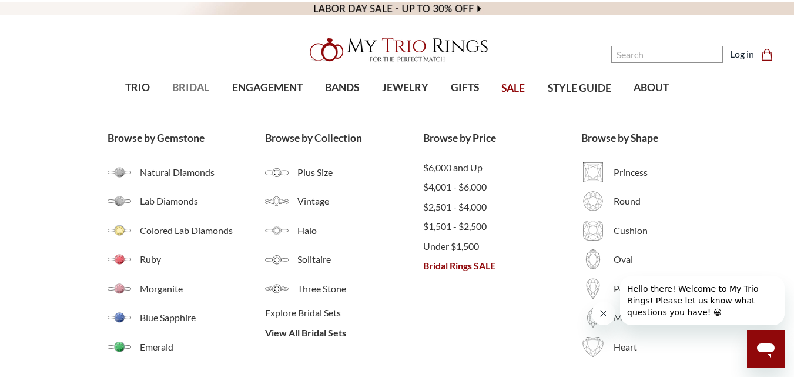
click at [182, 92] on span "BRIDAL" at bounding box center [190, 87] width 37 height 15
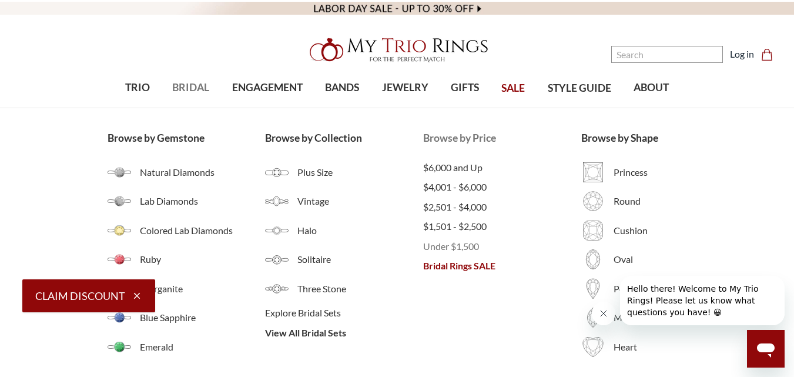
click at [448, 247] on span "Under $1,500" at bounding box center [502, 246] width 158 height 14
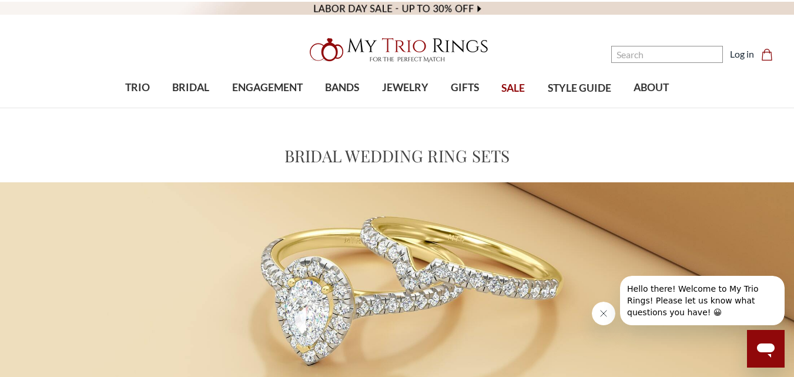
click at [791, 182] on img at bounding box center [397, 285] width 794 height 206
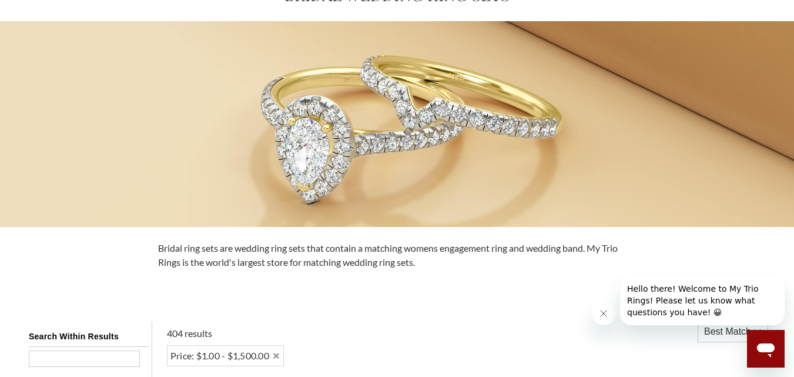
click at [791, 74] on img at bounding box center [397, 124] width 794 height 206
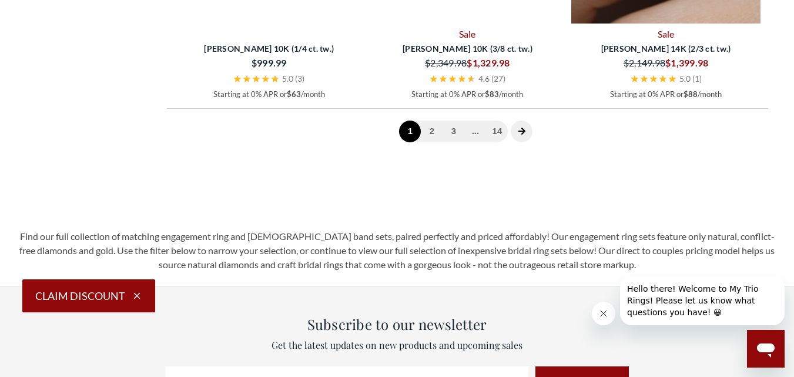
scroll to position [3131, 0]
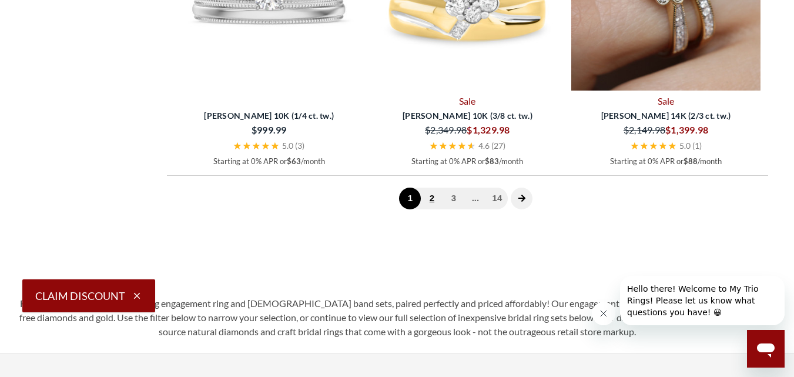
click at [435, 209] on link "2" at bounding box center [432, 198] width 22 height 22
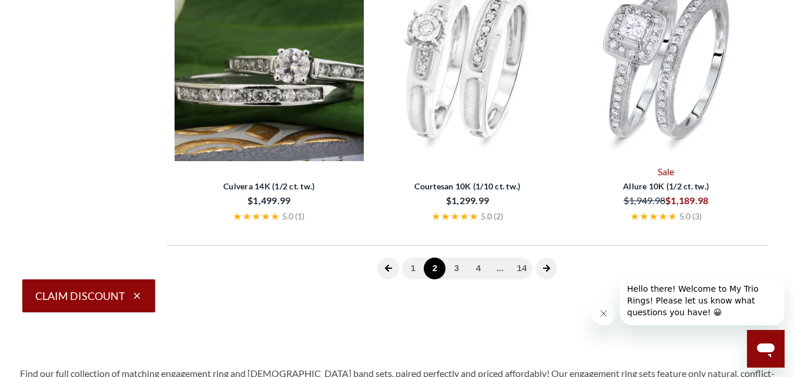
scroll to position [469, 0]
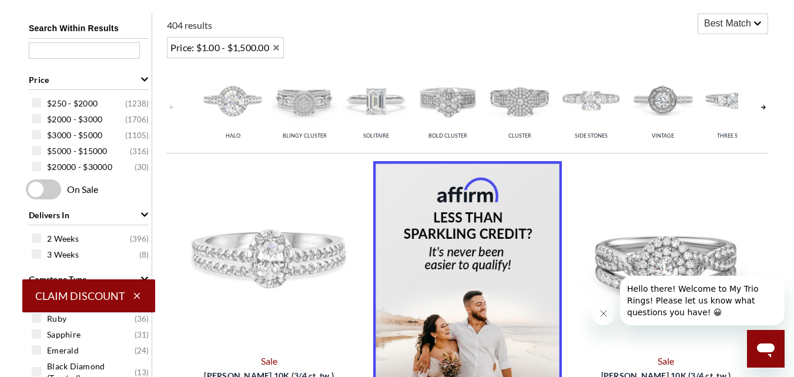
click at [207, 45] on span "Price: $1.00 - $1,500.00" at bounding box center [219, 48] width 99 height 14
click at [207, 47] on span "Price: $1.00 - $1,500.00" at bounding box center [219, 48] width 99 height 14
click at [274, 46] on div "Price: $1.00 - $1,500.00" at bounding box center [225, 47] width 117 height 21
click at [38, 103] on span at bounding box center [36, 102] width 9 height 9
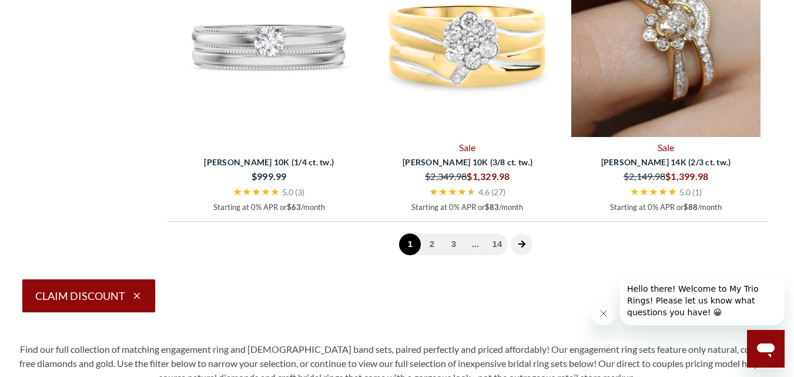
scroll to position [3238, 0]
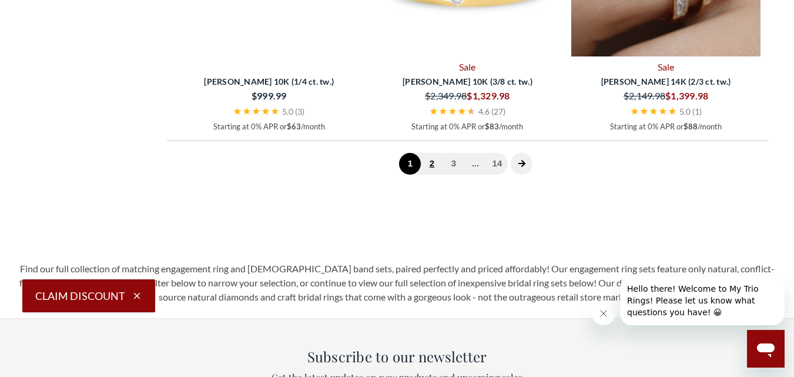
click at [438, 163] on link "2" at bounding box center [432, 164] width 22 height 22
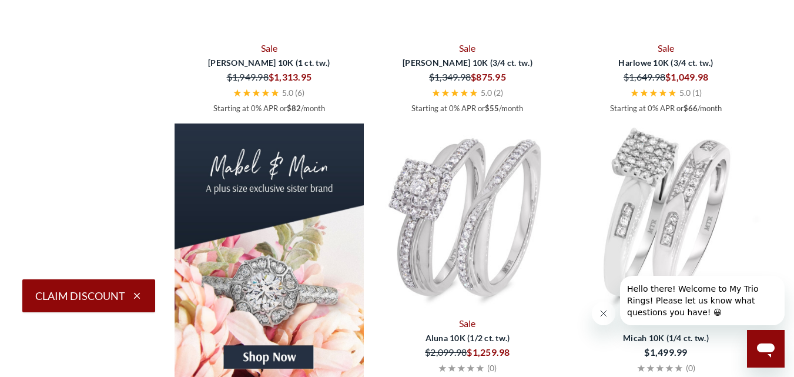
scroll to position [1376, 0]
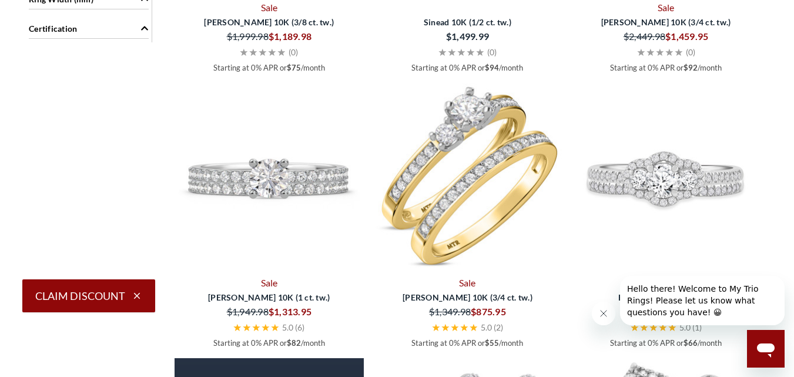
click at [477, 177] on img at bounding box center [467, 177] width 189 height 189
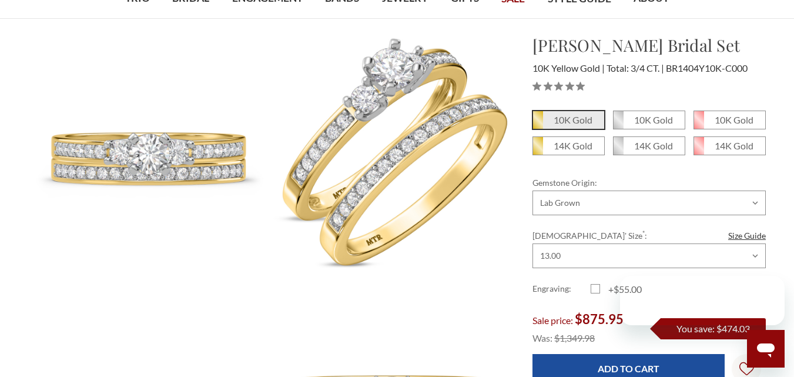
scroll to position [151, 0]
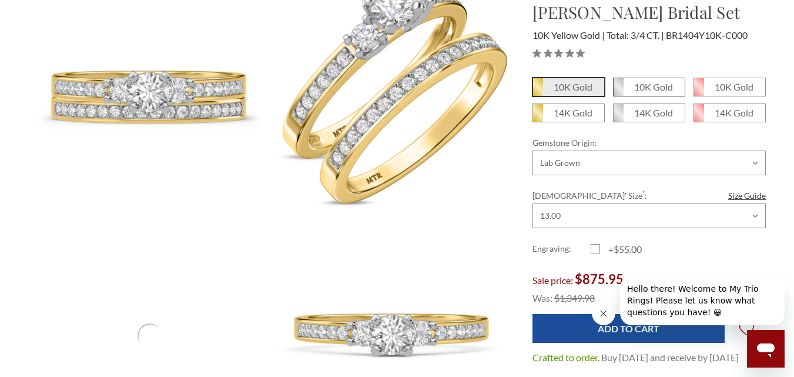
click at [647, 85] on em "10K Gold" at bounding box center [653, 86] width 39 height 11
click at [618, 91] on input "10K Gold" at bounding box center [618, 91] width 1 height 1
radio input "true"
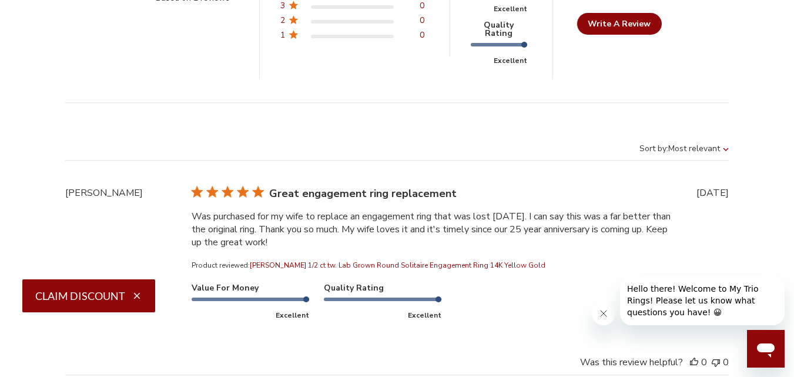
scroll to position [3306, 0]
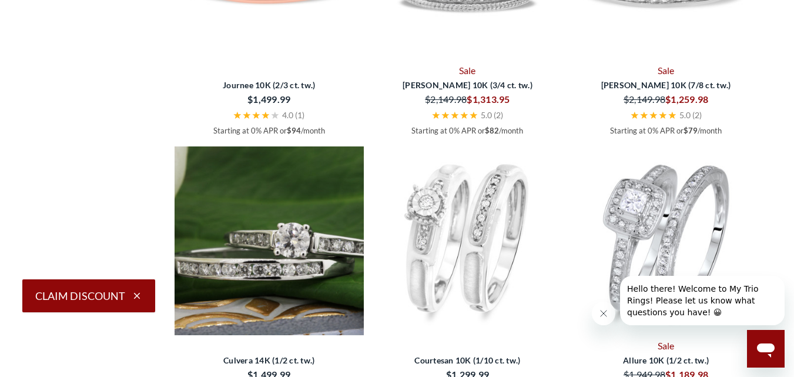
scroll to position [3163, 0]
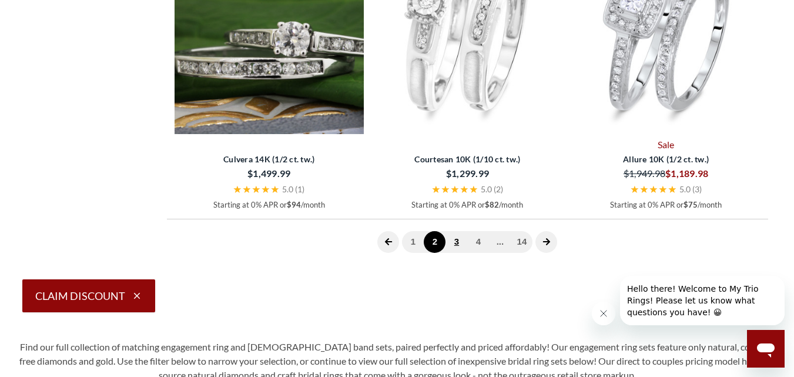
click at [456, 241] on link "3" at bounding box center [456, 242] width 22 height 22
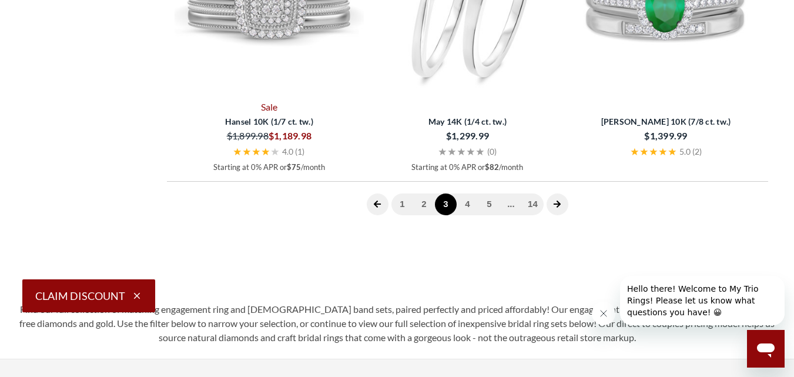
scroll to position [2305, 0]
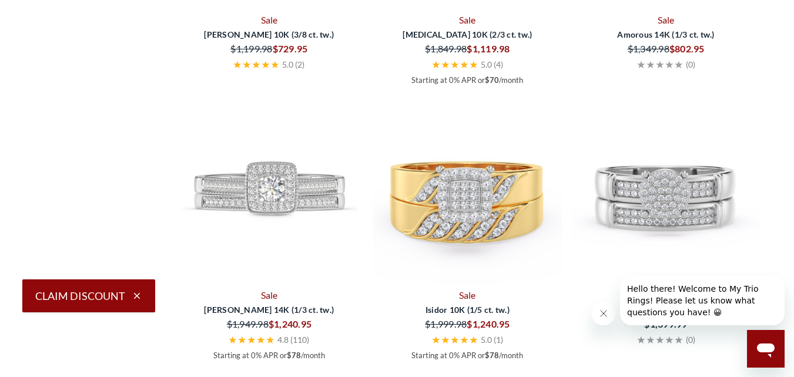
drag, startPoint x: 797, startPoint y: 206, endPoint x: 799, endPoint y: 246, distance: 40.0
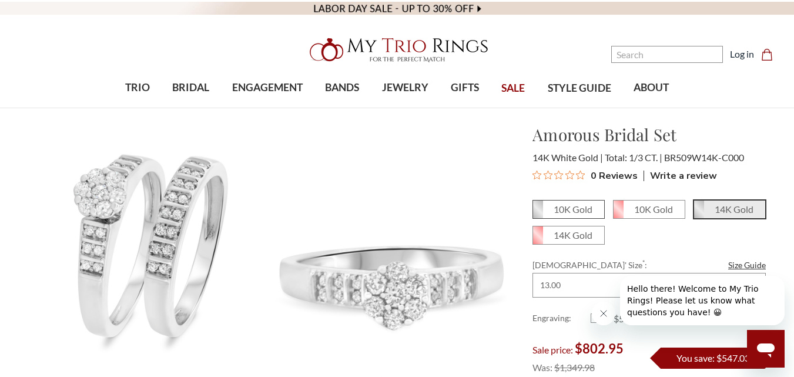
click at [575, 210] on em "10K Gold" at bounding box center [572, 208] width 39 height 11
click at [538, 213] on input "10K Gold" at bounding box center [537, 213] width 1 height 1
radio input "true"
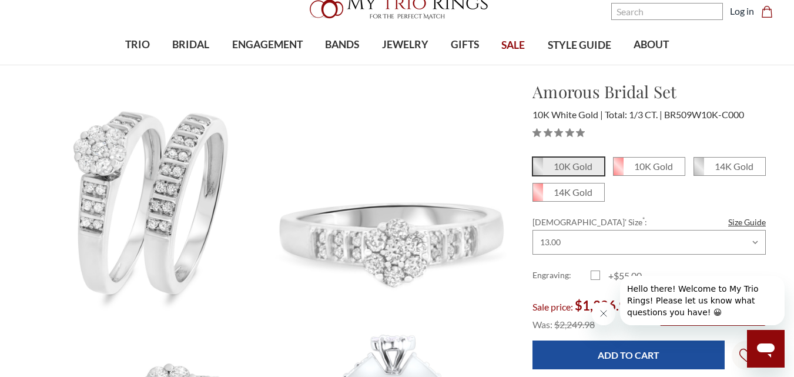
scroll to position [122, 0]
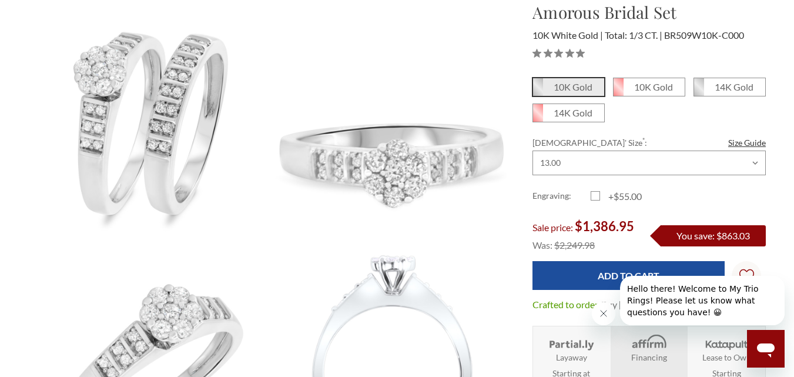
drag, startPoint x: 801, startPoint y: 21, endPoint x: 802, endPoint y: 33, distance: 12.4
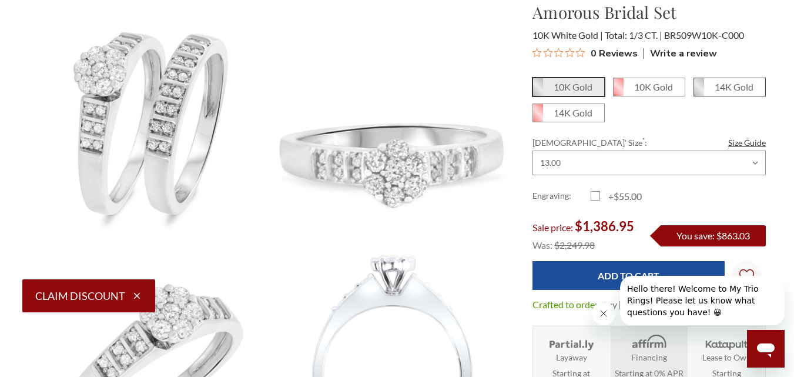
click at [718, 83] on em "14K Gold" at bounding box center [733, 86] width 39 height 11
click at [699, 91] on input "14K Gold" at bounding box center [698, 91] width 1 height 1
radio input "true"
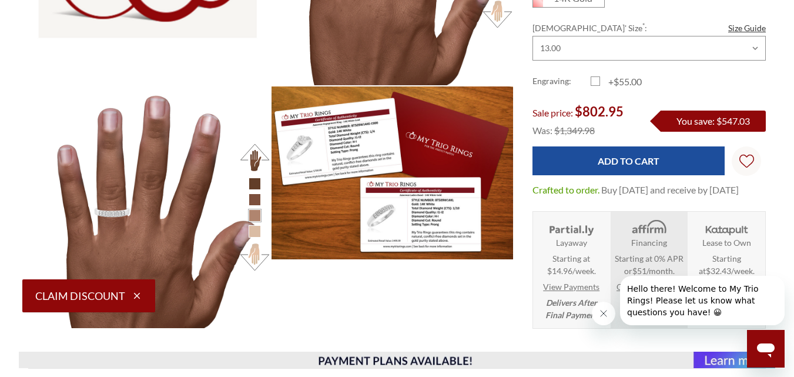
scroll to position [877, 0]
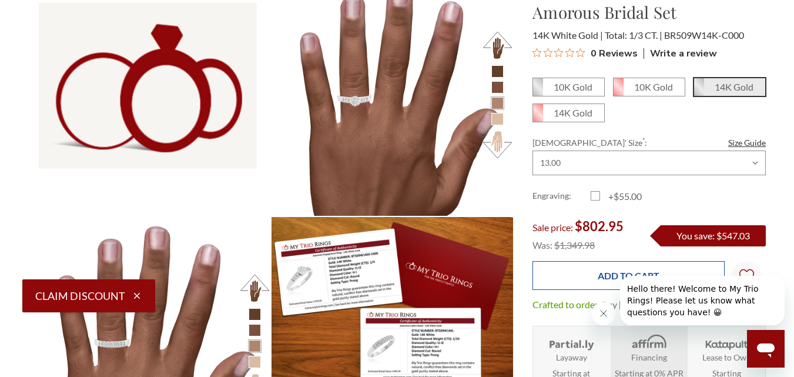
click at [582, 274] on input "Add to Cart" at bounding box center [628, 275] width 192 height 29
type input "Add to Cart"
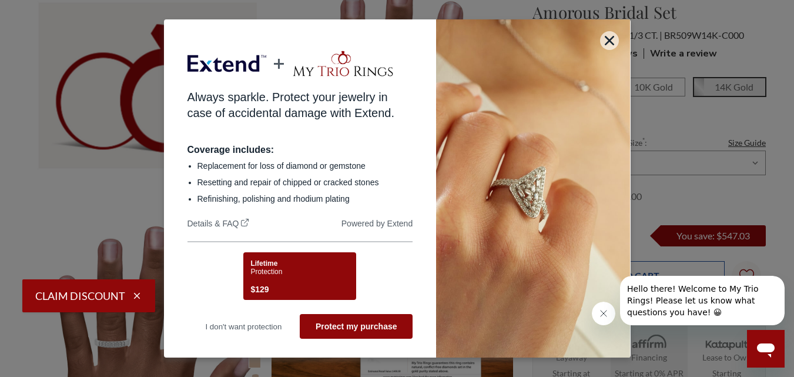
scroll to position [0, 0]
click at [287, 277] on div "Lifetime Protection $129" at bounding box center [297, 277] width 95 height 37
click at [289, 274] on div "Lifetime Protection $129" at bounding box center [297, 277] width 95 height 37
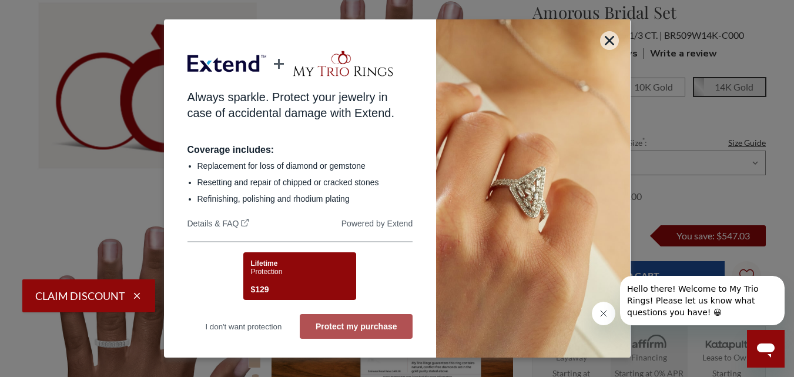
click at [353, 326] on button "Protect my purchase" at bounding box center [356, 326] width 113 height 25
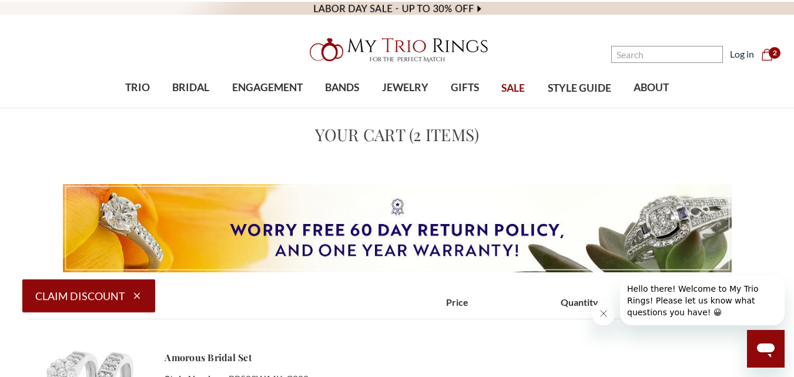
drag, startPoint x: 797, startPoint y: 48, endPoint x: 767, endPoint y: 8, distance: 50.3
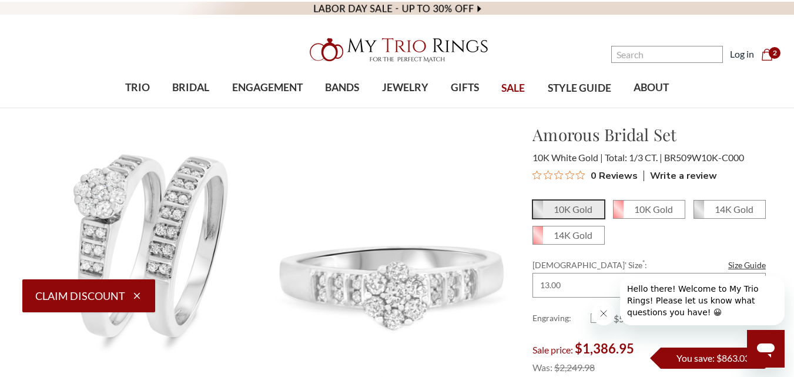
click at [767, 50] on icon "Cart Cart" at bounding box center [767, 55] width 12 height 12
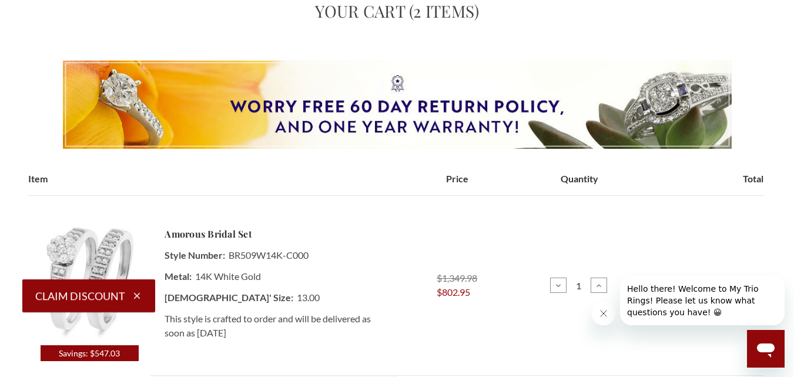
scroll to position [172, 0]
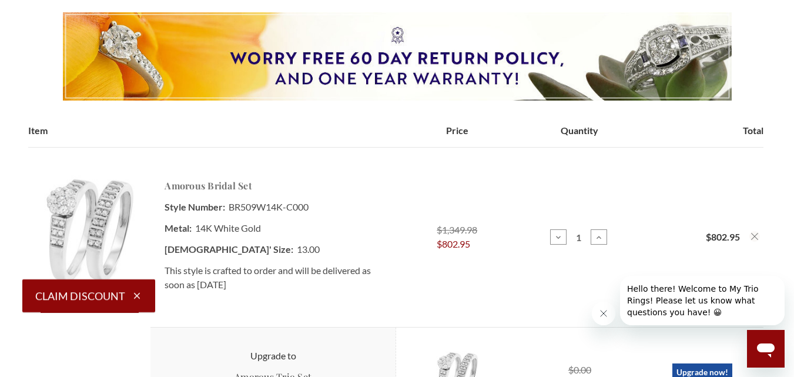
click at [199, 187] on link "Amorous Bridal Set" at bounding box center [209, 186] width 88 height 14
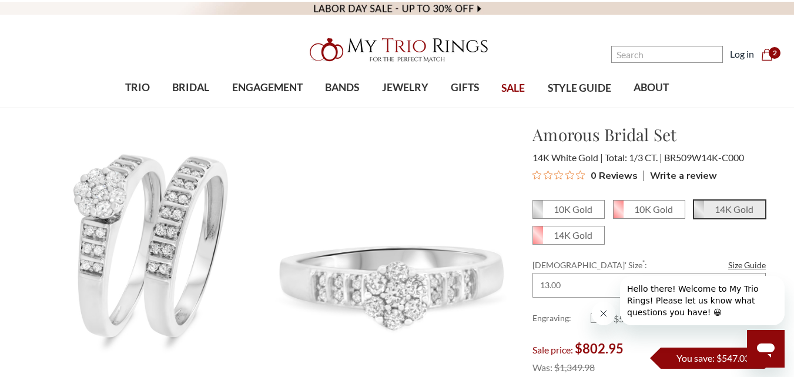
drag, startPoint x: 636, startPoint y: 136, endPoint x: 533, endPoint y: 139, distance: 103.5
click at [533, 139] on div "Amorous Bridal Set $802.95 14K White Gold Total: 1/3 CT. BR509W14K-C000 0 Revie…" at bounding box center [648, 153] width 233 height 63
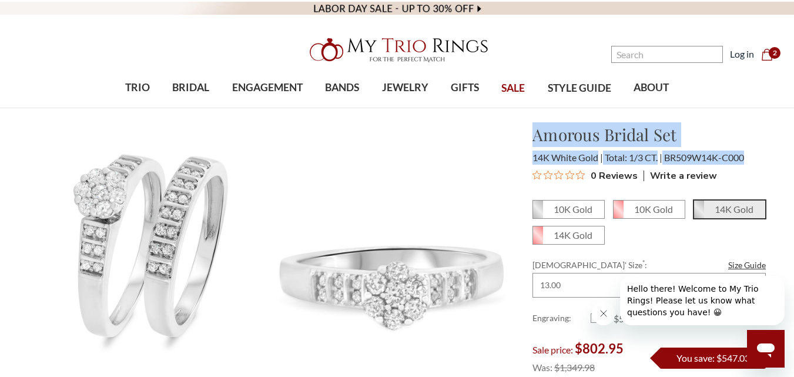
click at [533, 139] on h1 "Amorous Bridal Set" at bounding box center [648, 134] width 233 height 25
drag, startPoint x: 534, startPoint y: 139, endPoint x: 748, endPoint y: 156, distance: 214.6
click at [748, 156] on div "Amorous Bridal Set $802.95 14K White Gold Total: 1/3 CT. BR509W14K-C000 0 Revie…" at bounding box center [648, 153] width 233 height 63
copy div "Amorous Bridal Set $802.95 14K White Gold Total: 1/3 CT. BR509W14K-C000"
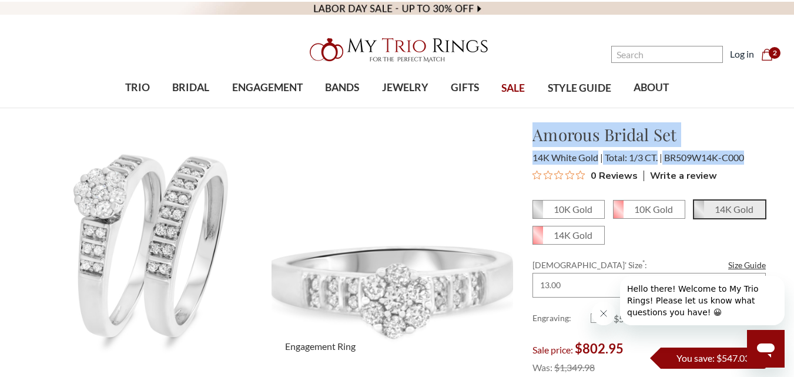
click at [479, 152] on img at bounding box center [392, 243] width 266 height 266
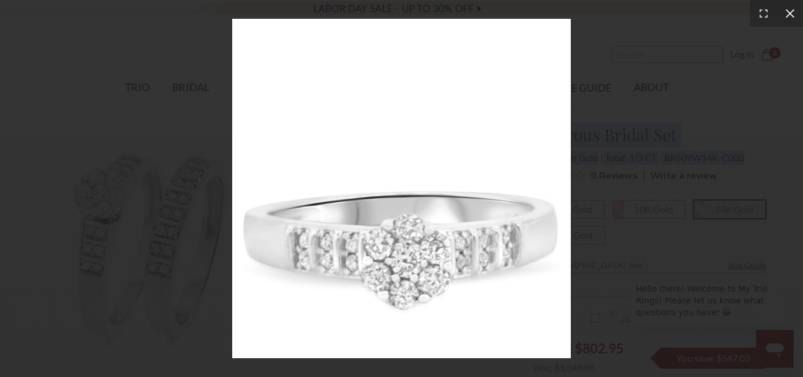
click at [789, 8] on icon at bounding box center [790, 14] width 12 height 12
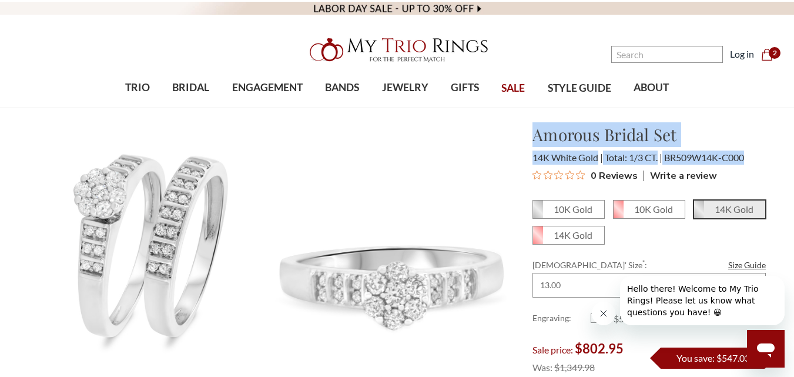
click at [536, 142] on h1 "Amorous Bridal Set" at bounding box center [648, 134] width 233 height 25
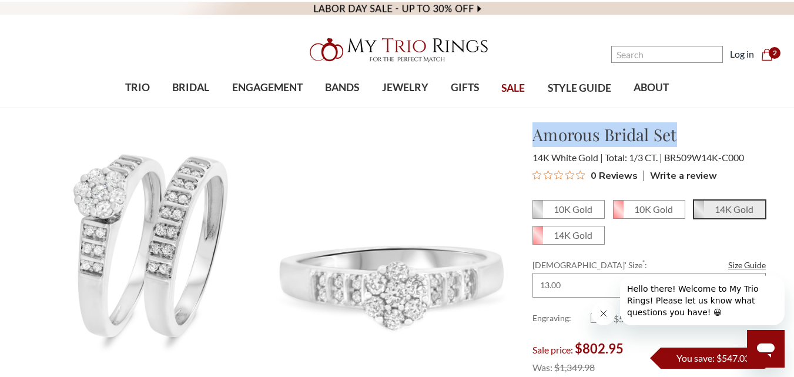
drag, startPoint x: 531, startPoint y: 137, endPoint x: 690, endPoint y: 139, distance: 159.2
click at [690, 139] on div "Amorous Bridal Set $802.95 14K White Gold Total: 1/3 CT. BR509W14K-C000 0 Revie…" at bounding box center [649, 153] width 252 height 63
copy h1 "Amorous Bridal Set"
